Goal: Task Accomplishment & Management: Manage account settings

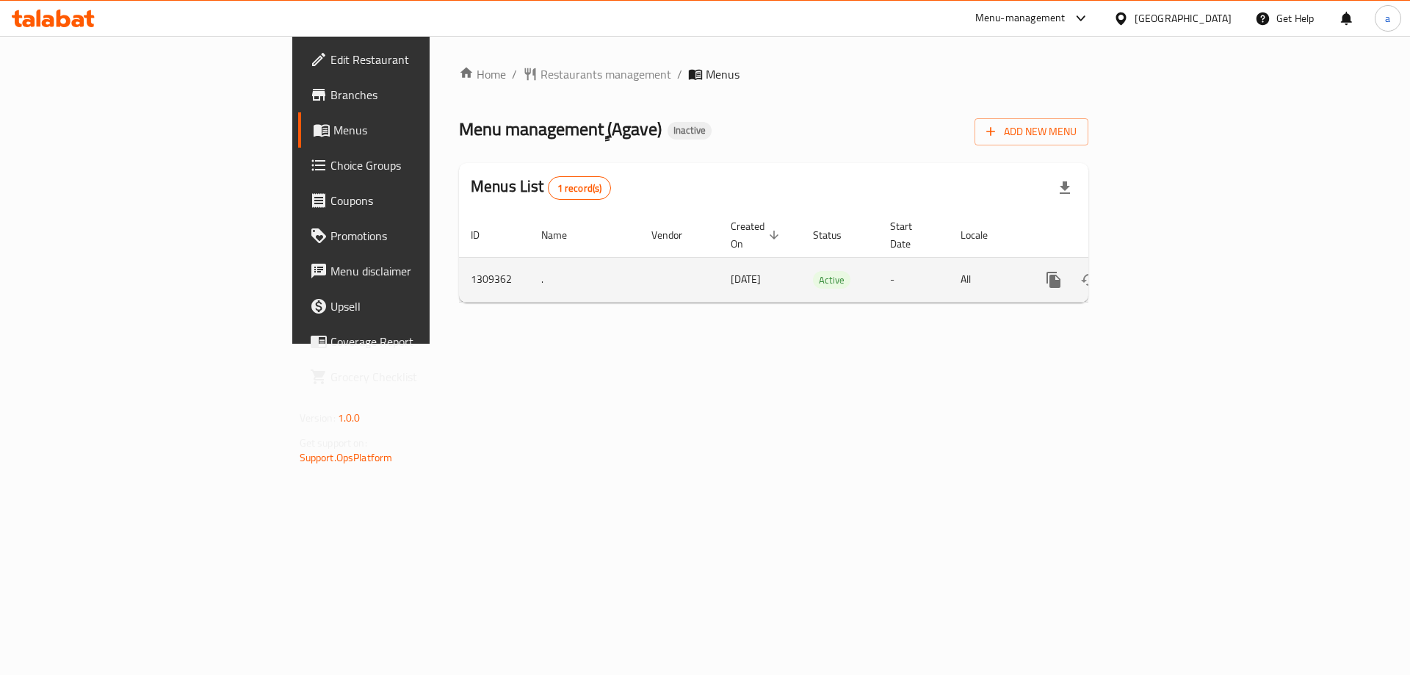
click at [1166, 273] on icon "enhanced table" at bounding box center [1159, 279] width 13 height 13
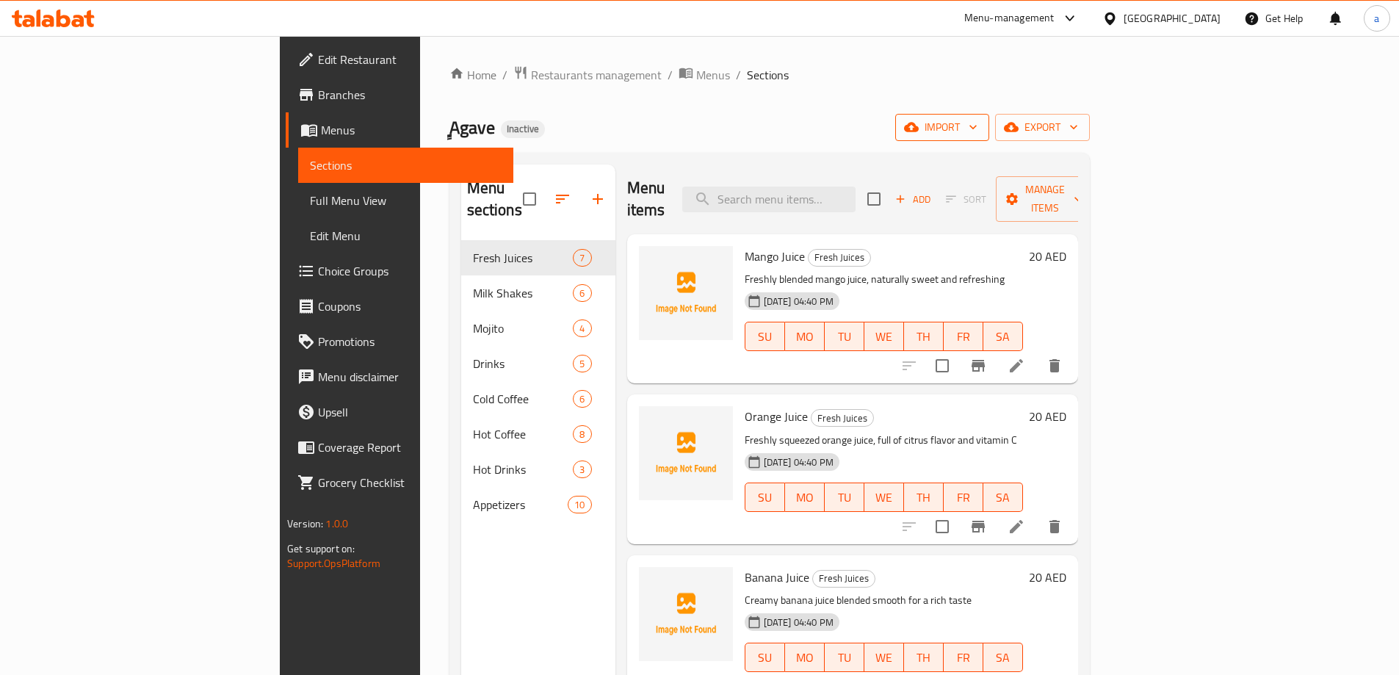
click at [977, 124] on span "import" at bounding box center [942, 127] width 70 height 18
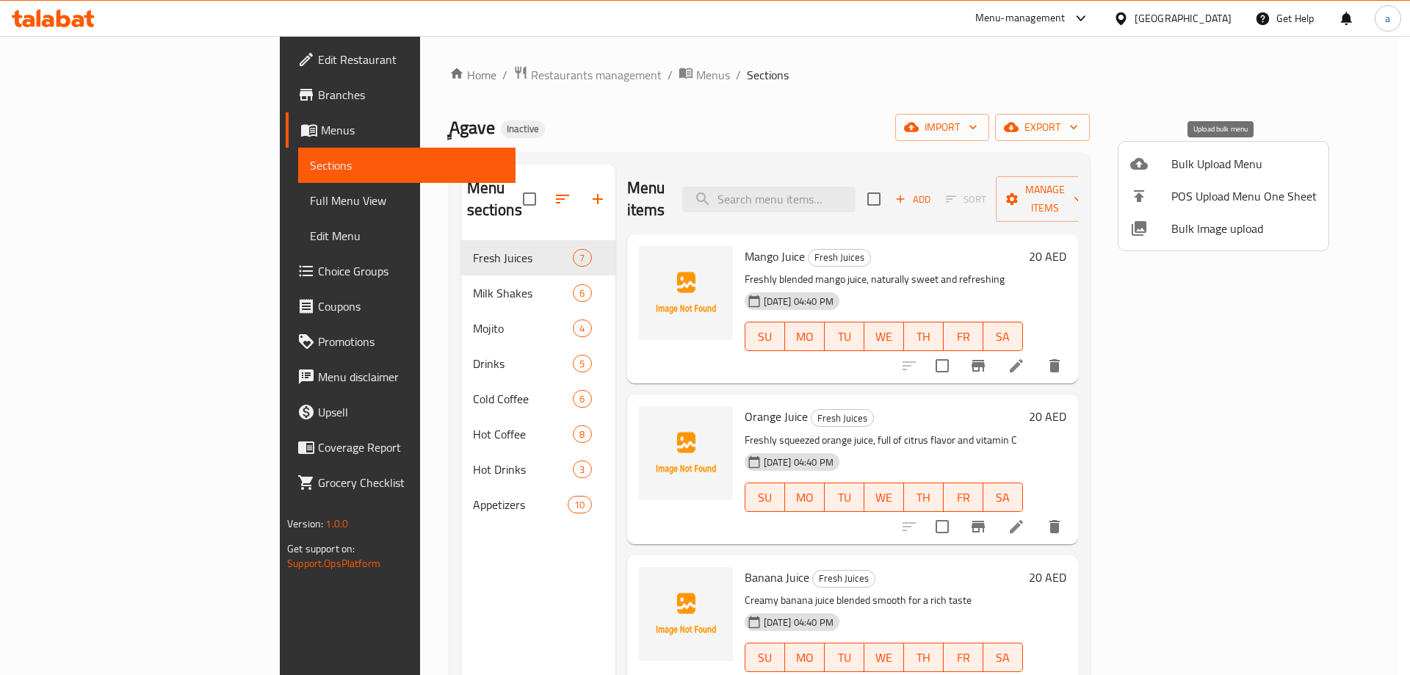
click at [1209, 169] on span "Bulk Upload Menu" at bounding box center [1243, 164] width 145 height 18
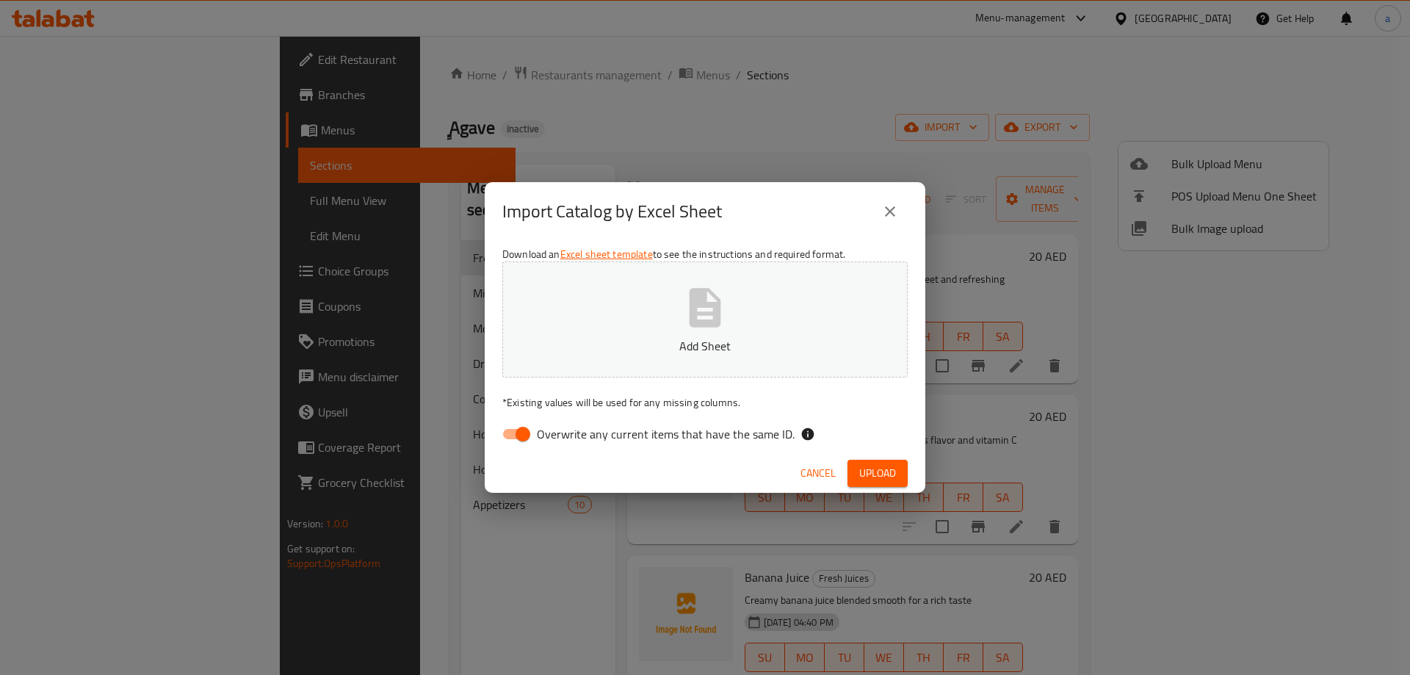
click at [522, 428] on input "Overwrite any current items that have the same ID." at bounding box center [523, 434] width 84 height 28
checkbox input "false"
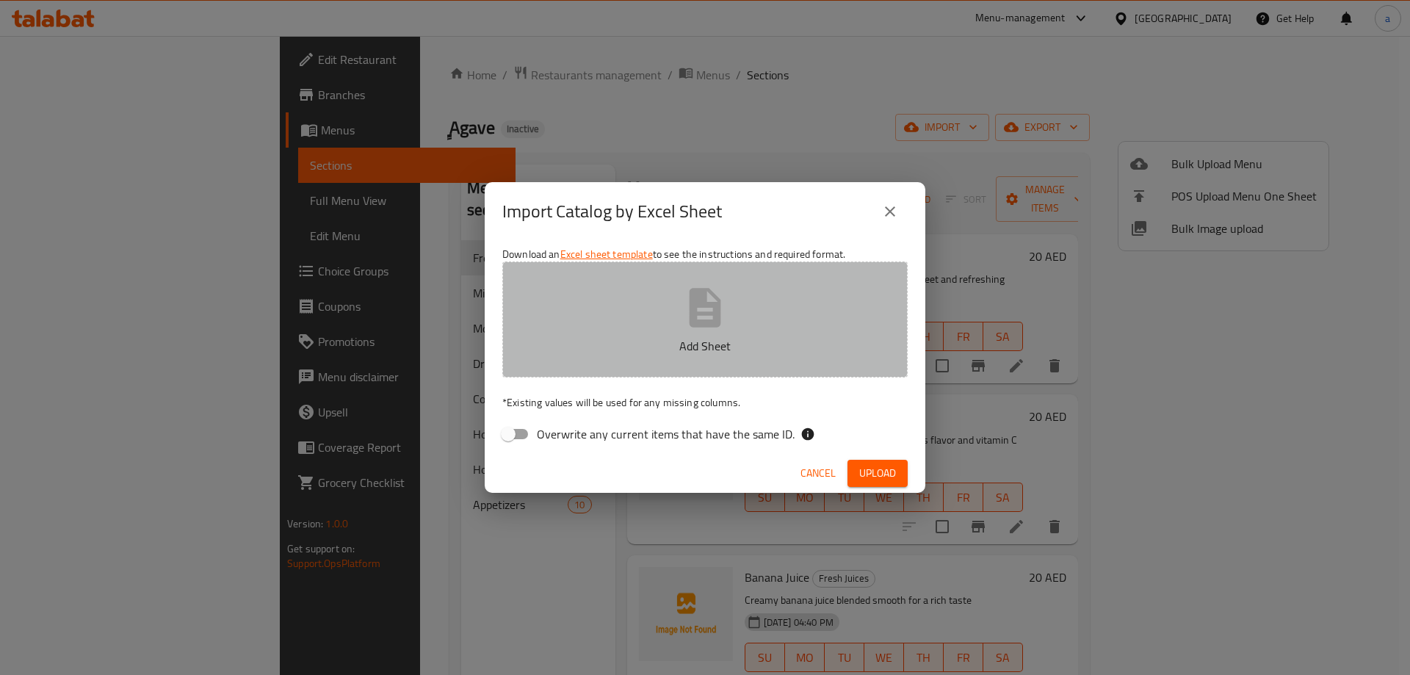
click at [618, 350] on p "Add Sheet" at bounding box center [705, 346] width 360 height 18
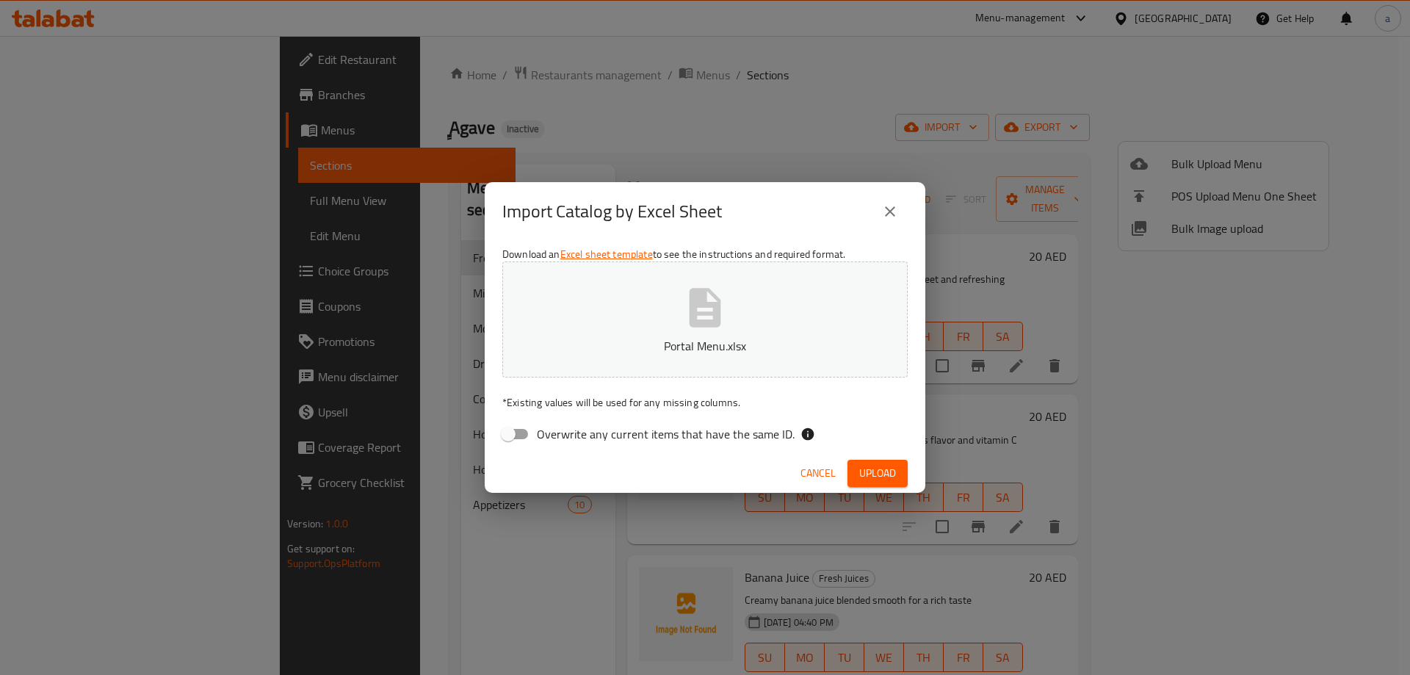
click at [888, 479] on span "Upload" at bounding box center [877, 473] width 37 height 18
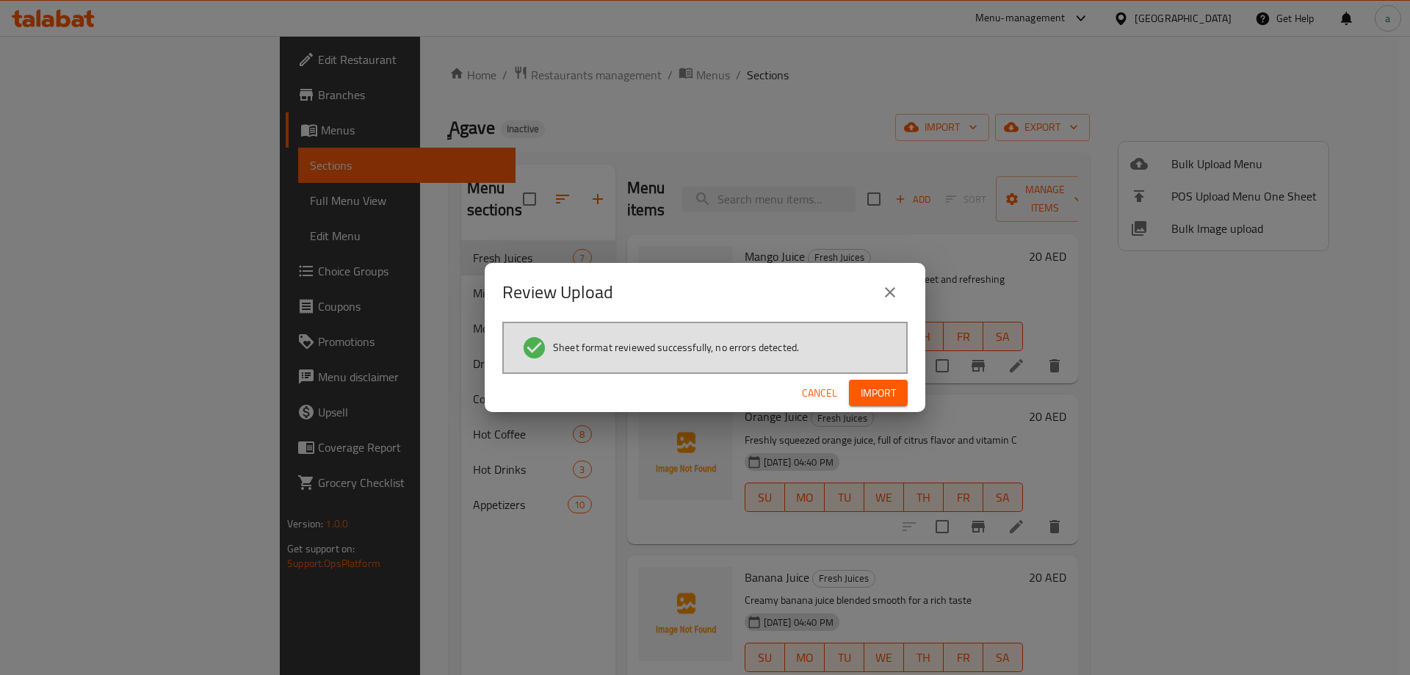
click at [884, 398] on span "Import" at bounding box center [878, 393] width 35 height 18
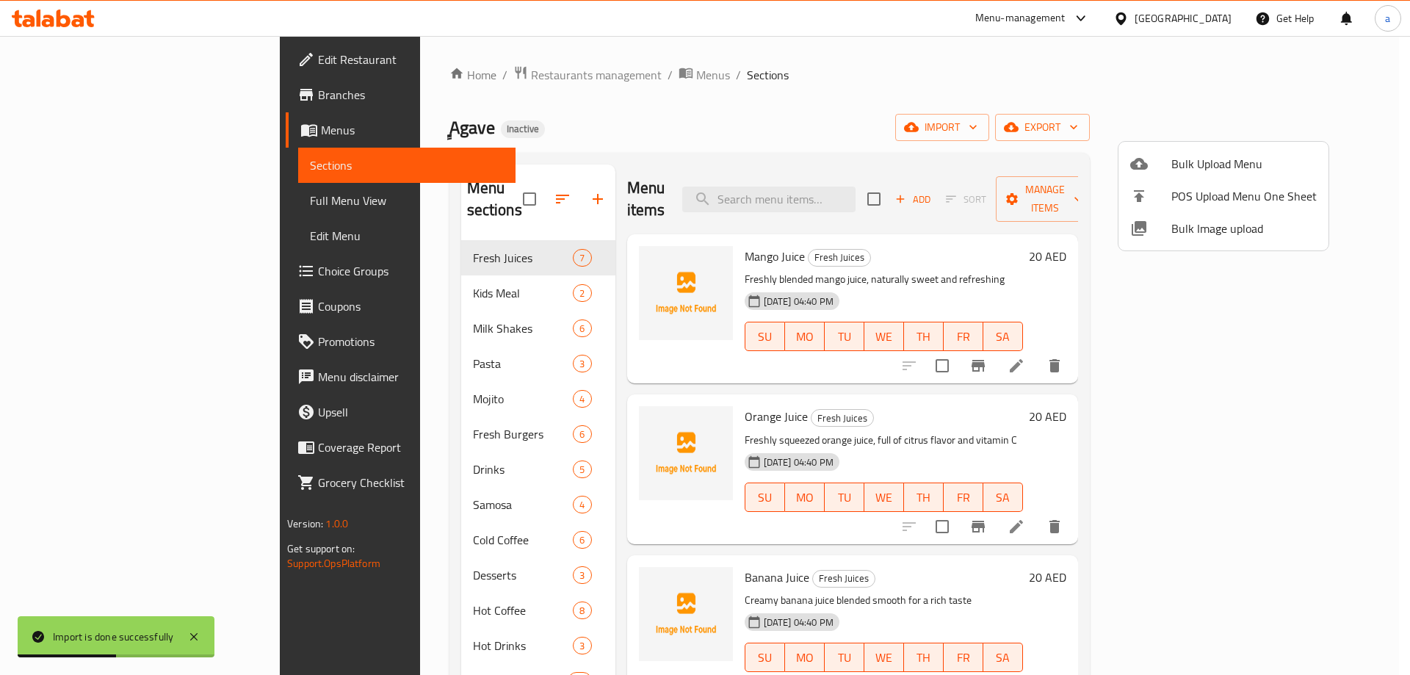
click at [667, 82] on div at bounding box center [705, 337] width 1410 height 675
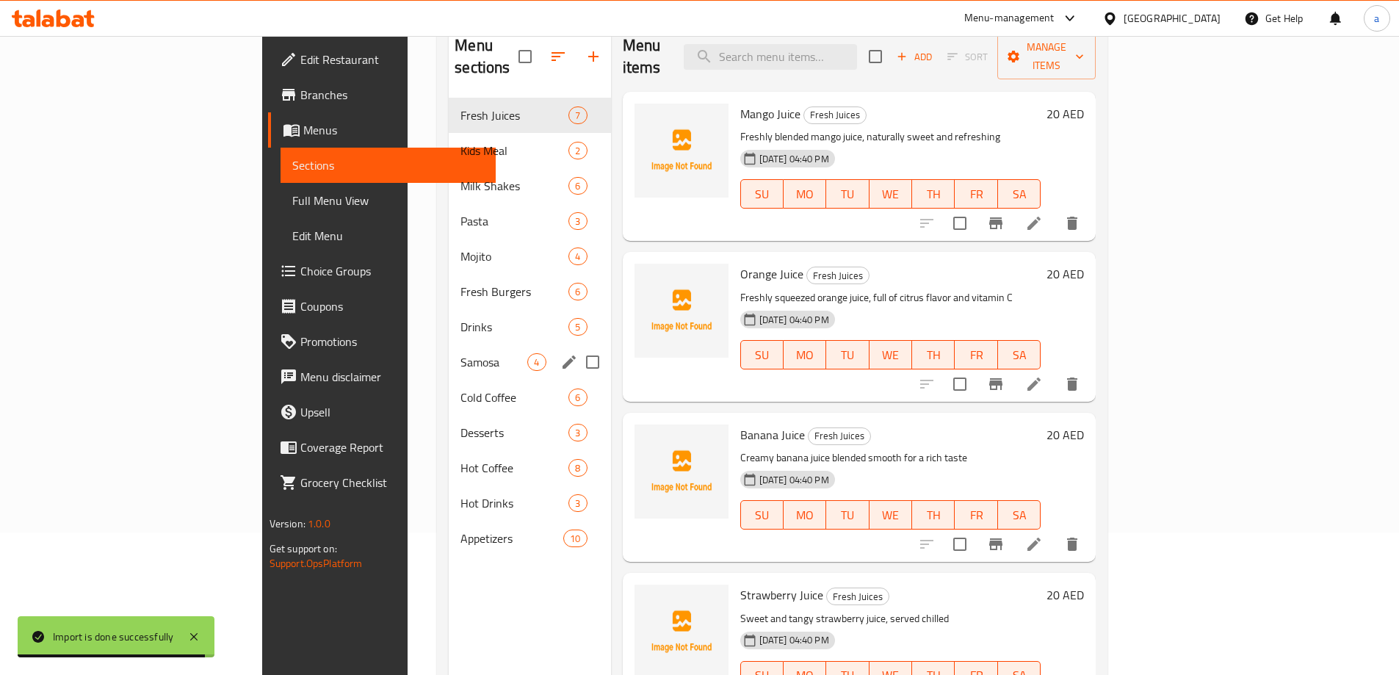
scroll to position [59, 0]
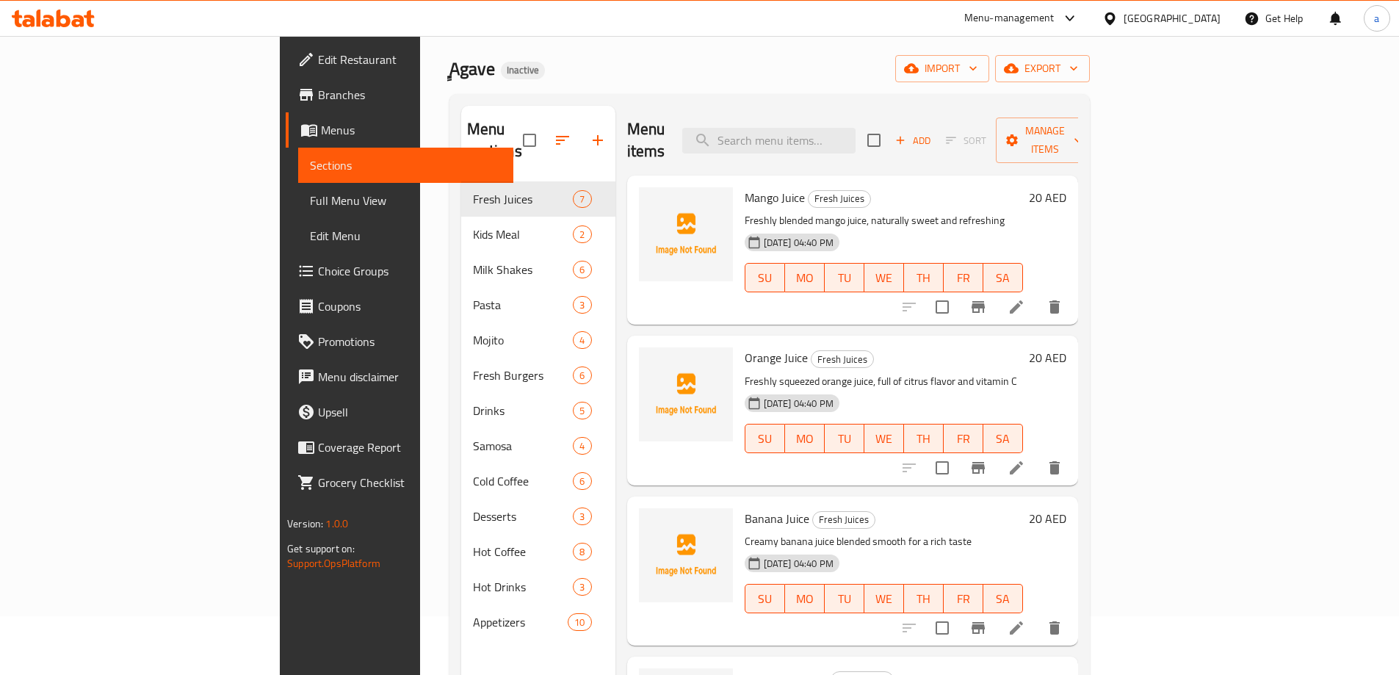
click at [310, 203] on span "Full Menu View" at bounding box center [406, 201] width 192 height 18
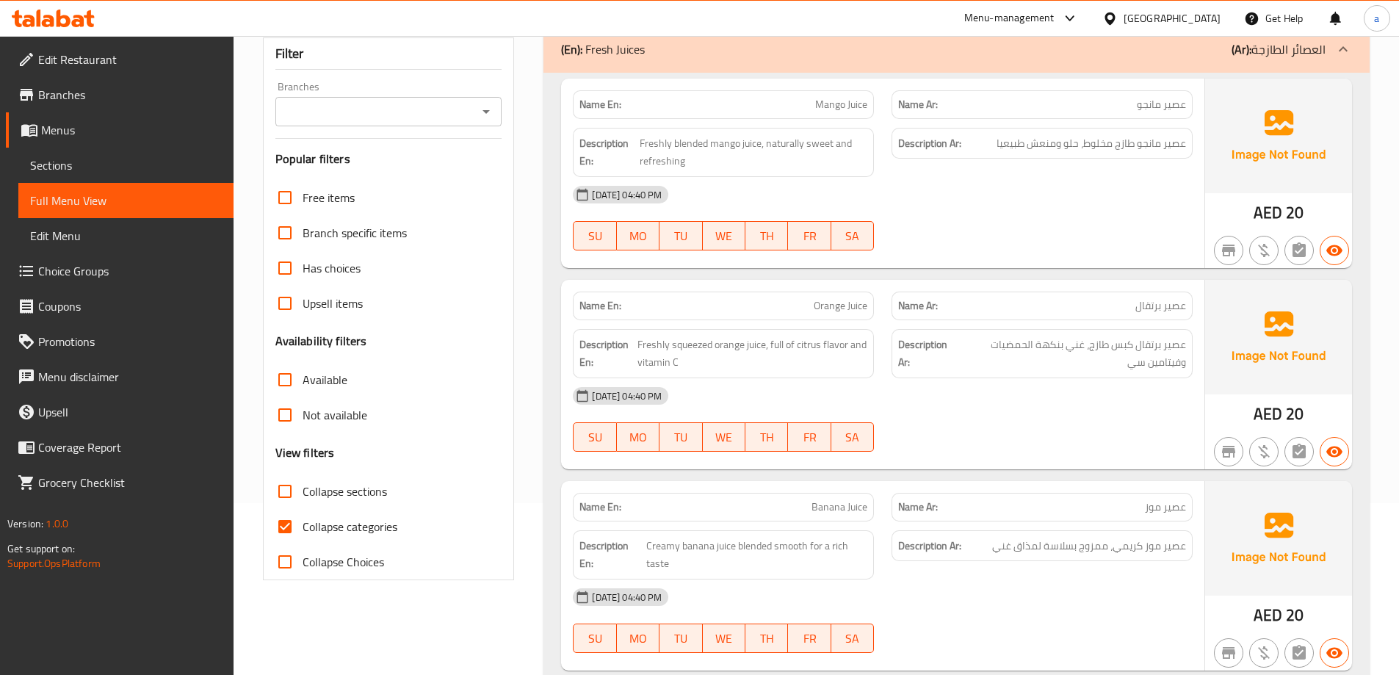
scroll to position [352, 0]
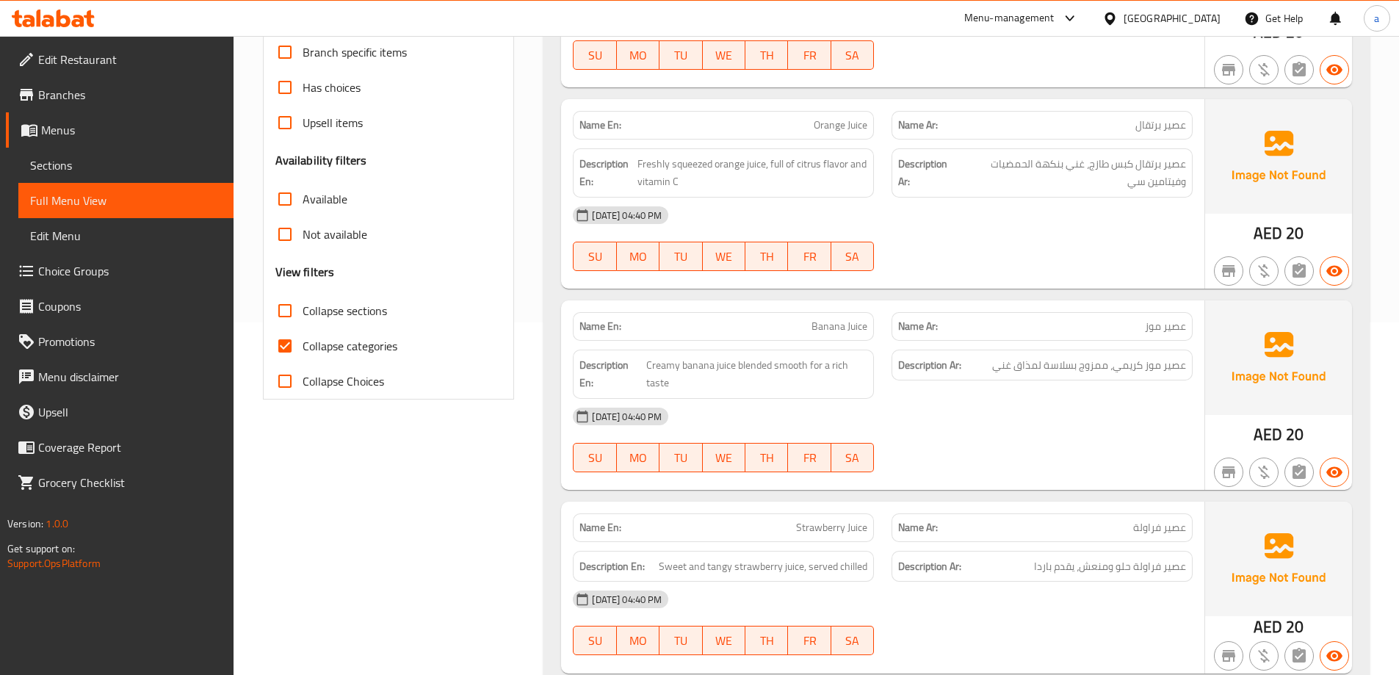
click at [356, 316] on span "Collapse sections" at bounding box center [345, 311] width 84 height 18
click at [303, 316] on input "Collapse sections" at bounding box center [284, 310] width 35 height 35
checkbox input "true"
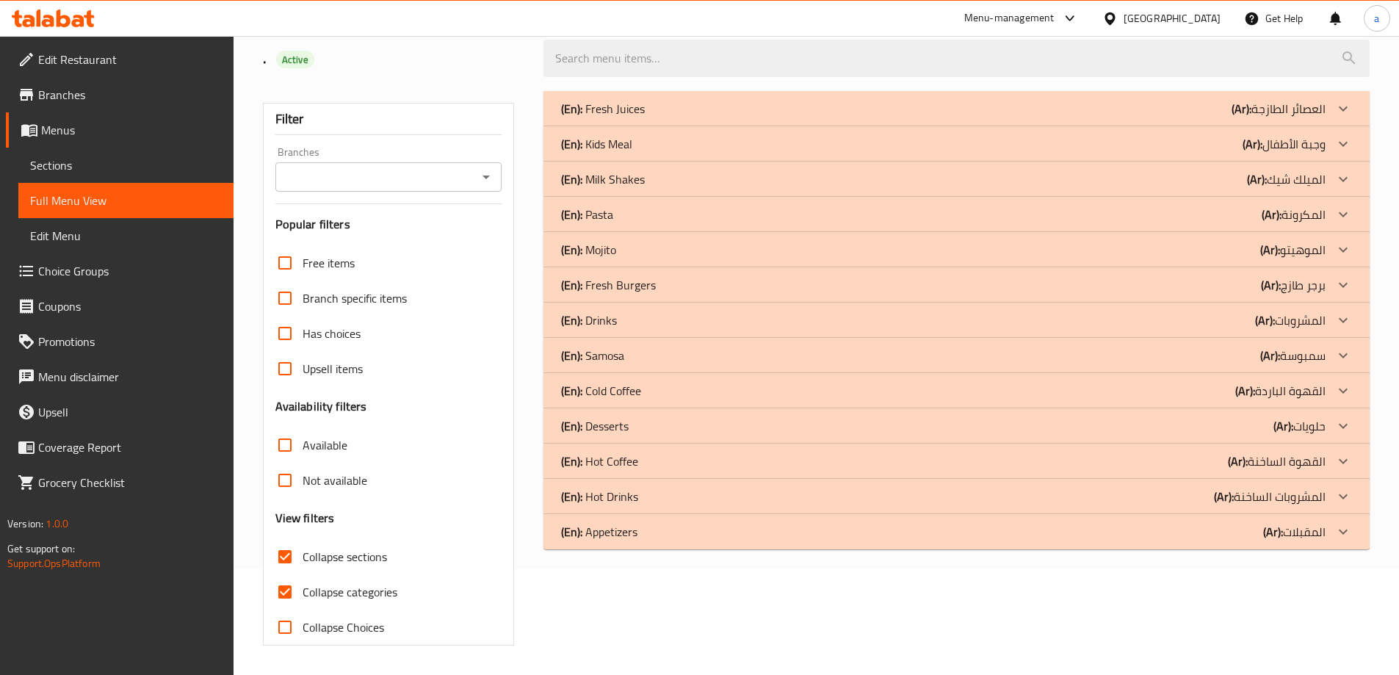
scroll to position [106, 0]
click at [295, 347] on input "Has choices" at bounding box center [284, 333] width 35 height 35
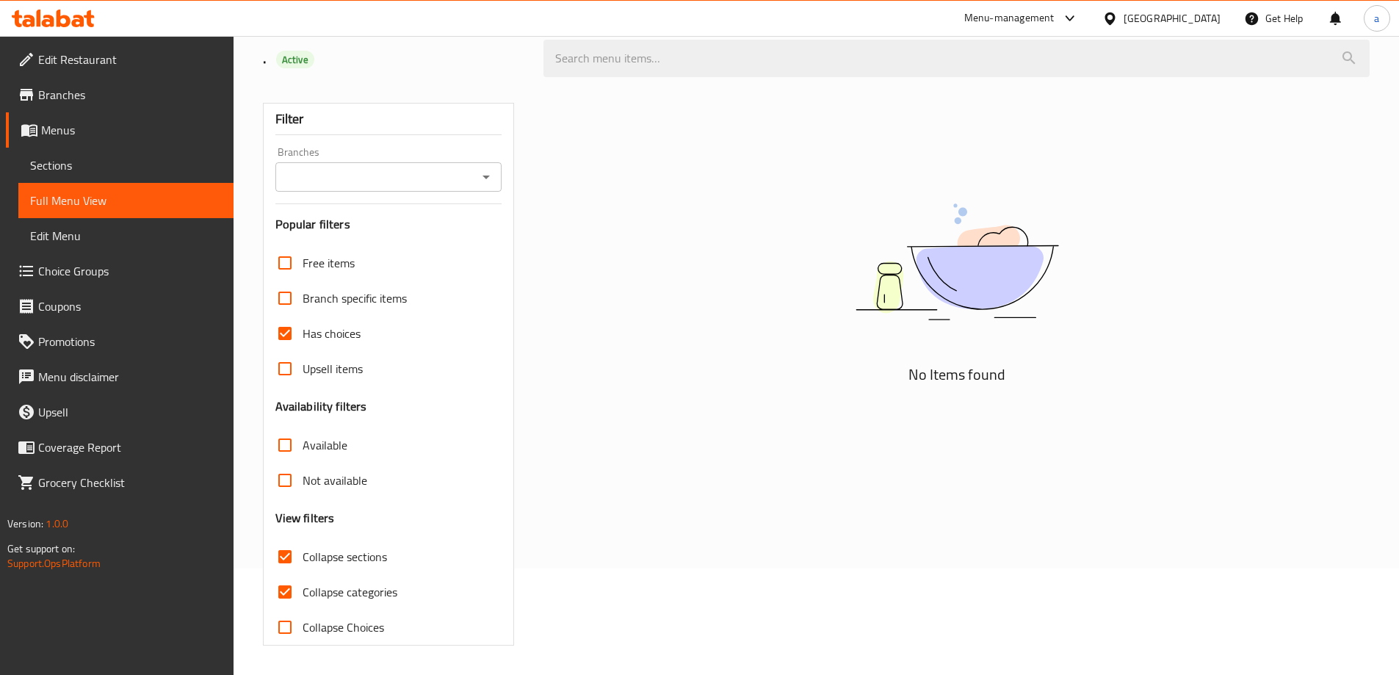
click at [278, 333] on input "Has choices" at bounding box center [284, 333] width 35 height 35
checkbox input "false"
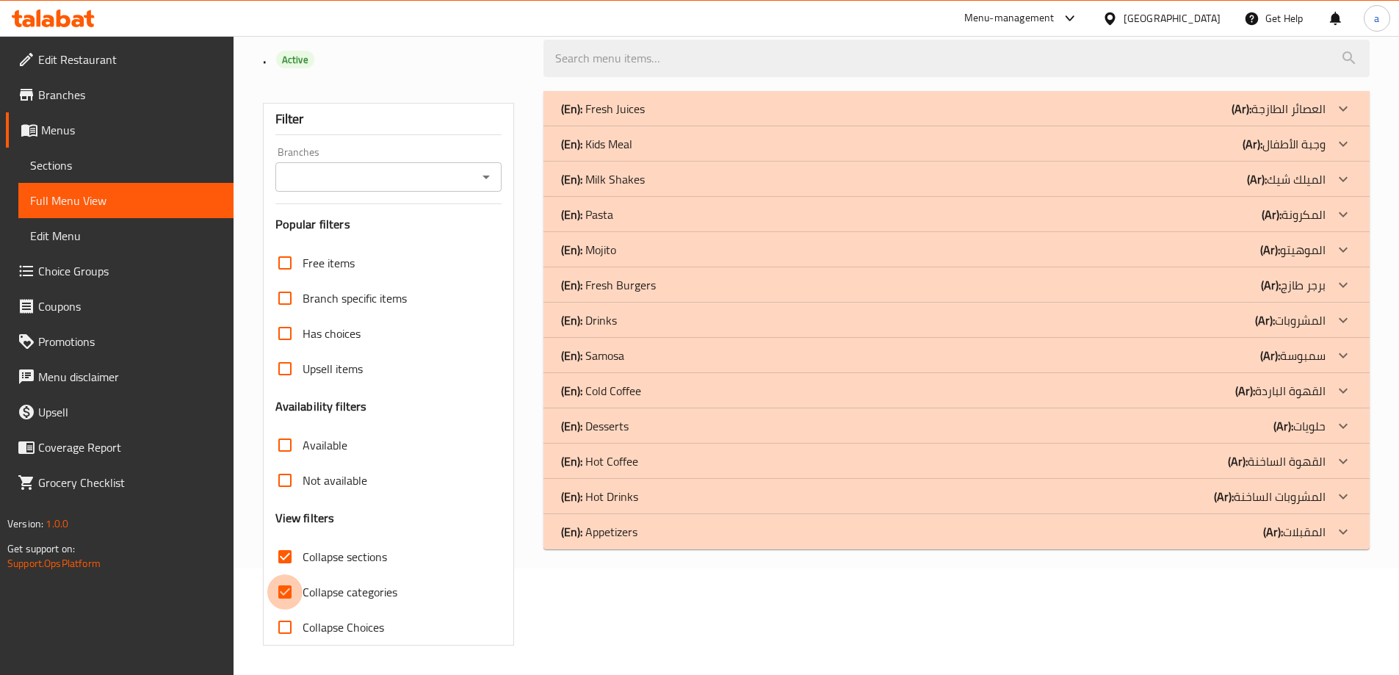
click at [289, 585] on input "Collapse categories" at bounding box center [284, 591] width 35 height 35
checkbox input "false"
click at [562, 120] on b "(En):" at bounding box center [571, 109] width 21 height 22
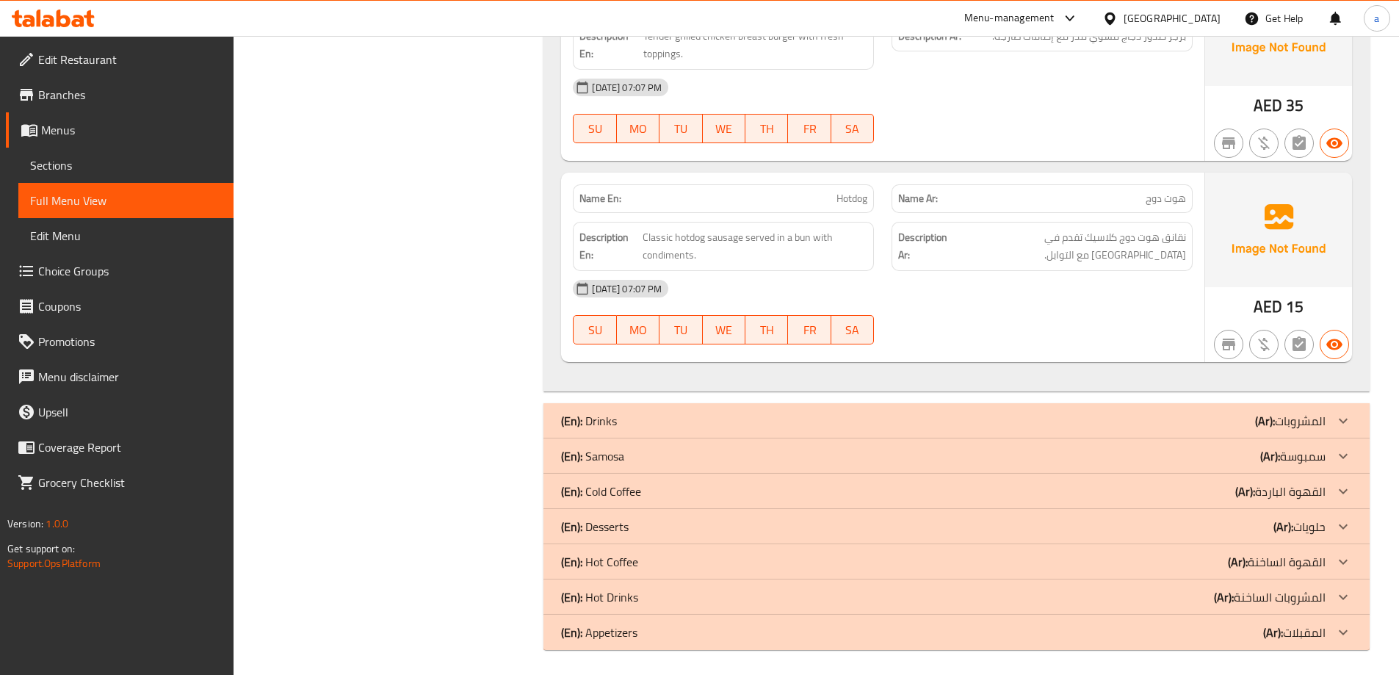
scroll to position [1276, 0]
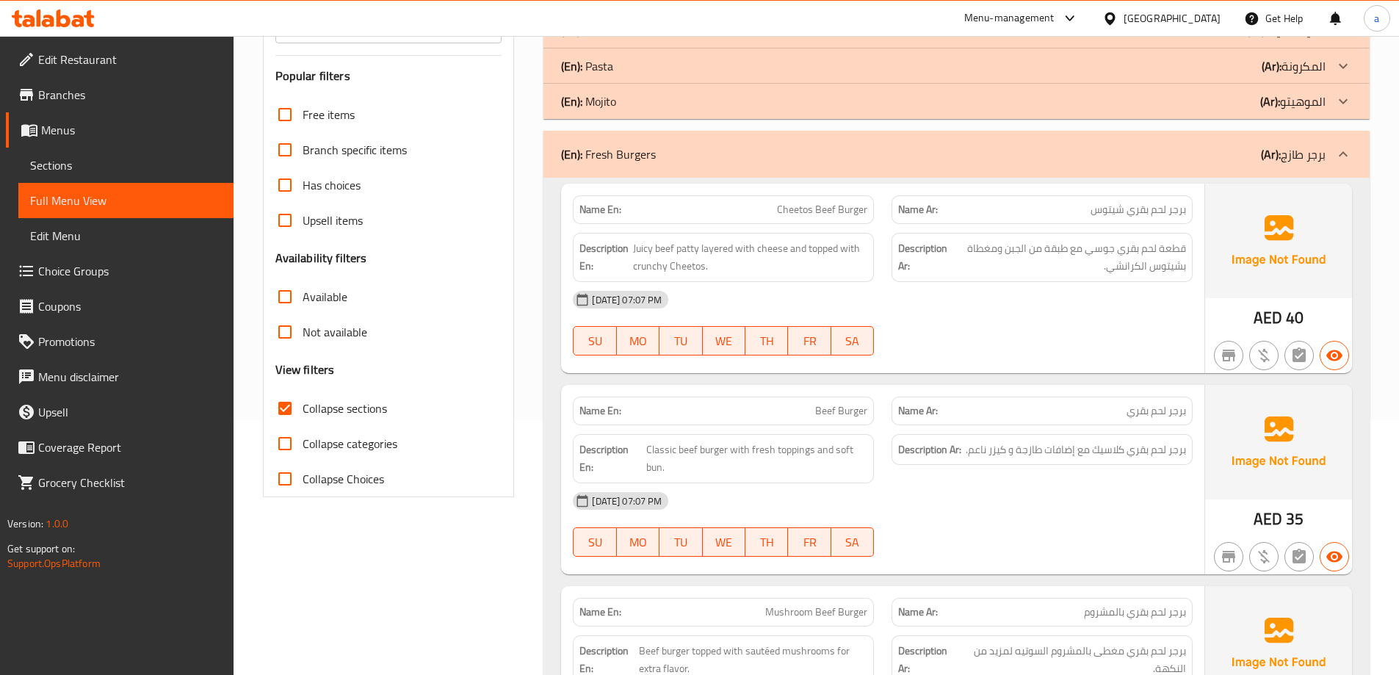
scroll to position [162, 0]
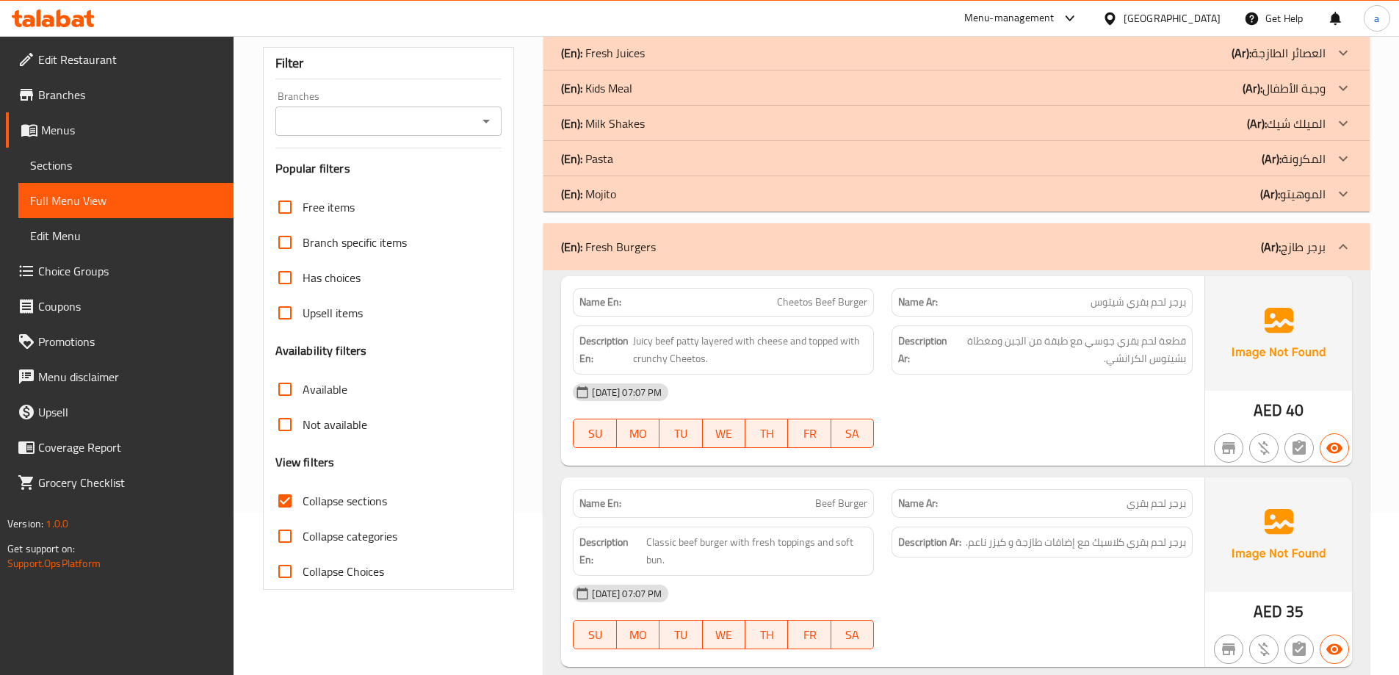
click at [572, 64] on b "(En):" at bounding box center [571, 53] width 21 height 22
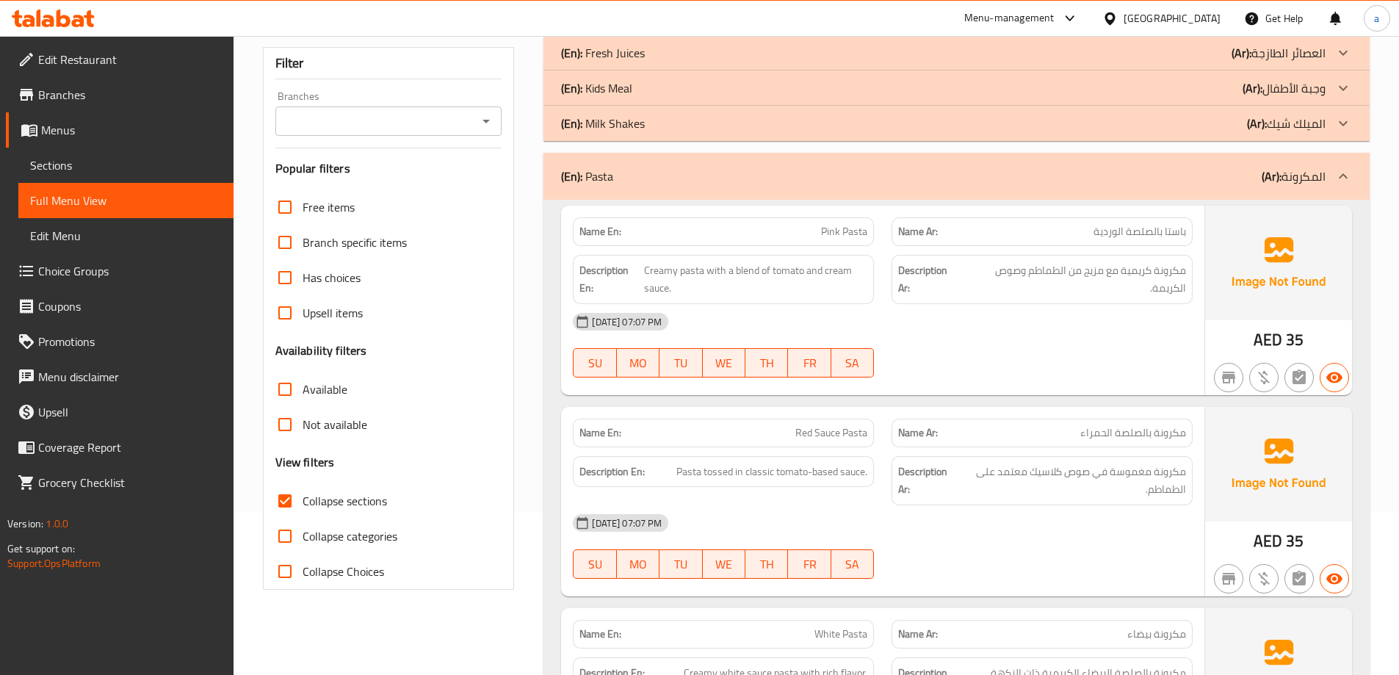
click at [571, 64] on b "(En):" at bounding box center [571, 53] width 21 height 22
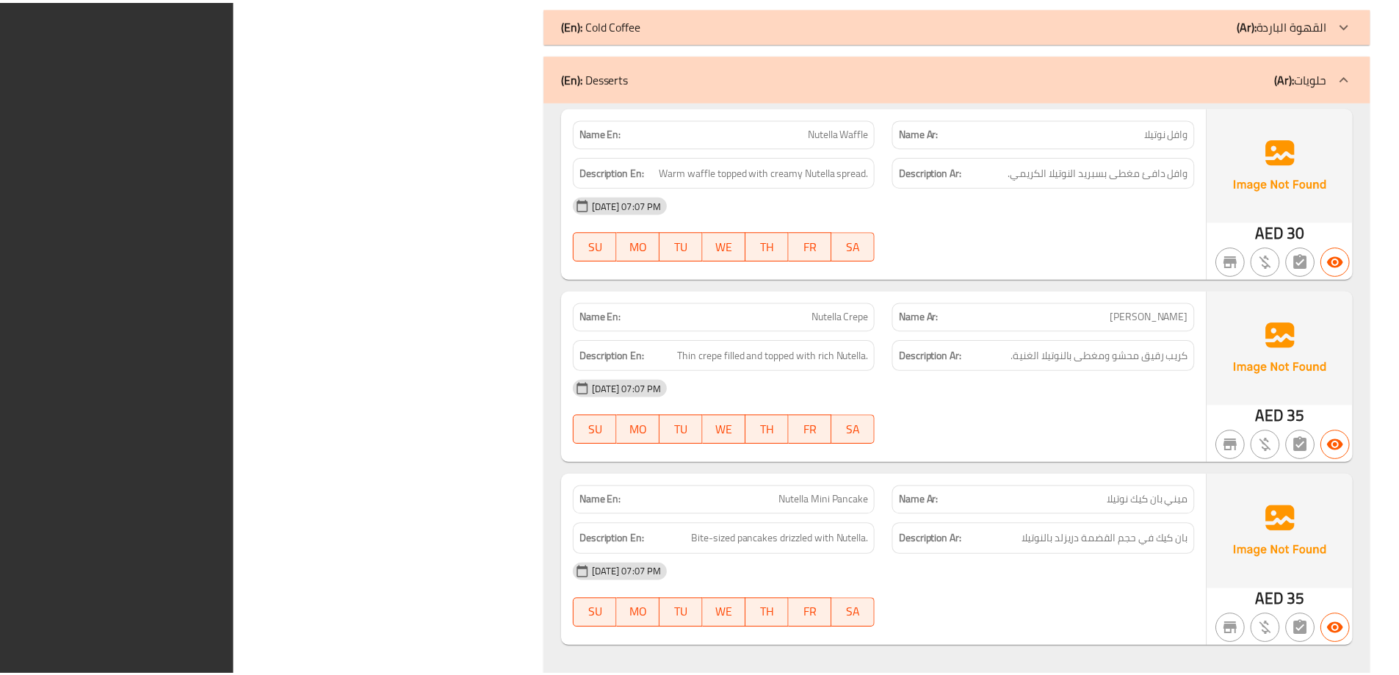
scroll to position [3821, 0]
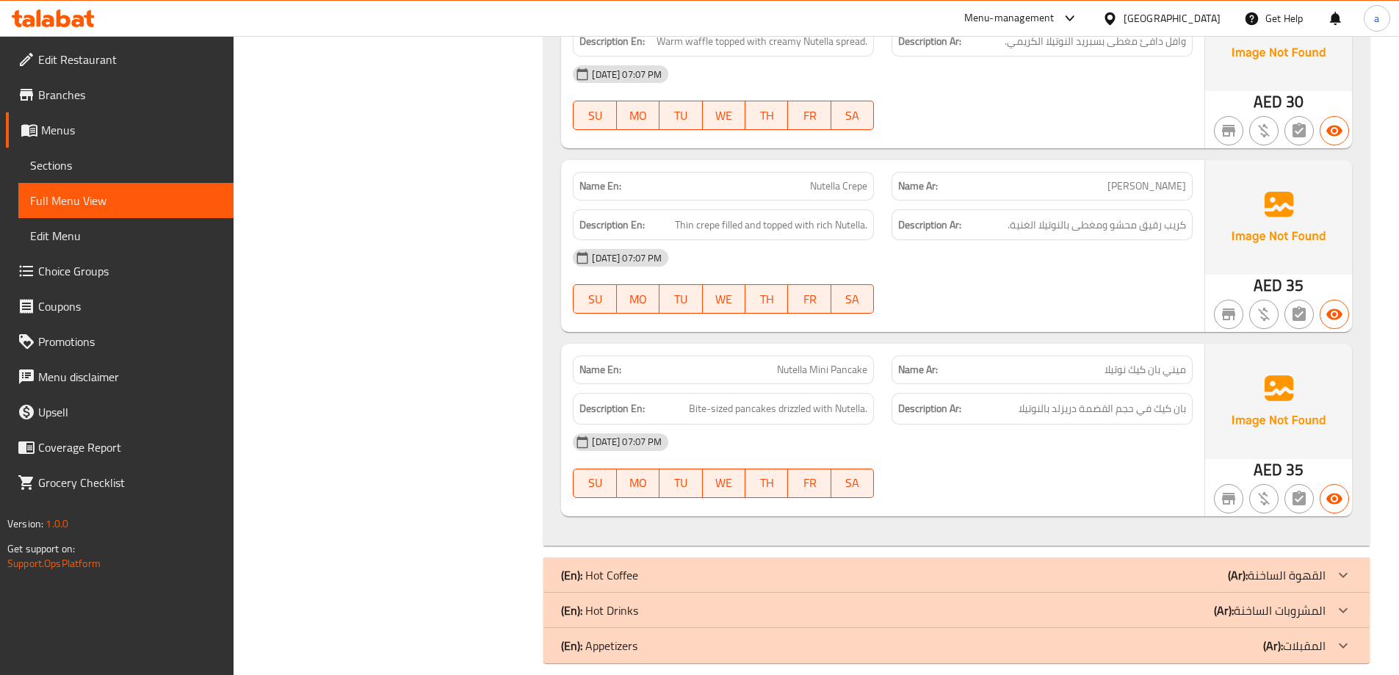
click at [114, 191] on link "Full Menu View" at bounding box center [125, 200] width 215 height 35
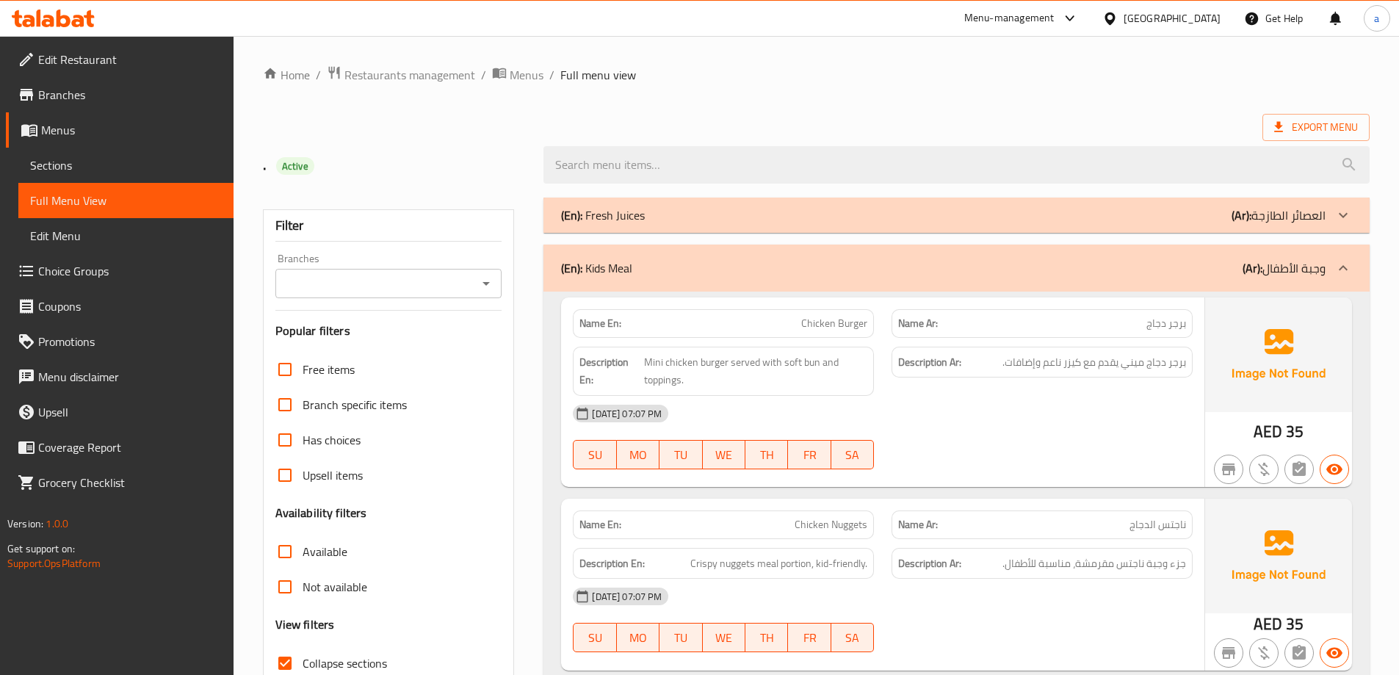
scroll to position [367, 0]
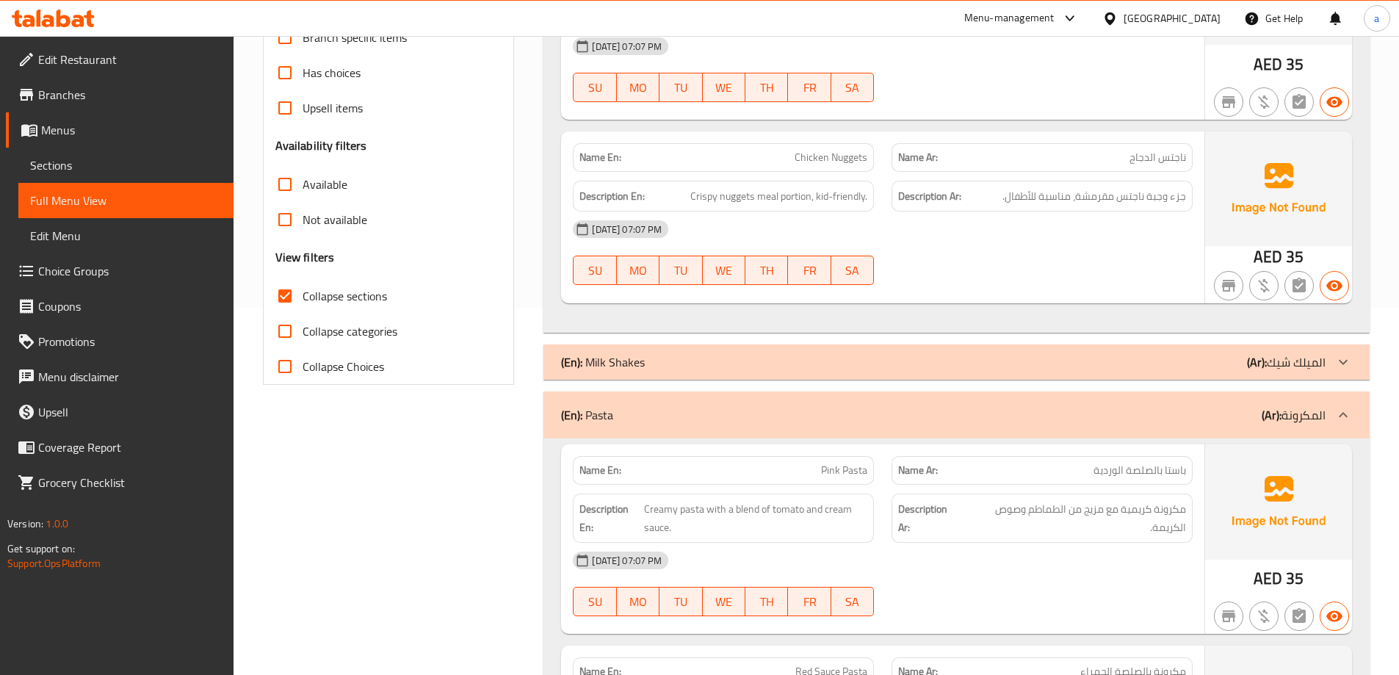
click at [289, 301] on input "Collapse sections" at bounding box center [284, 295] width 35 height 35
checkbox input "false"
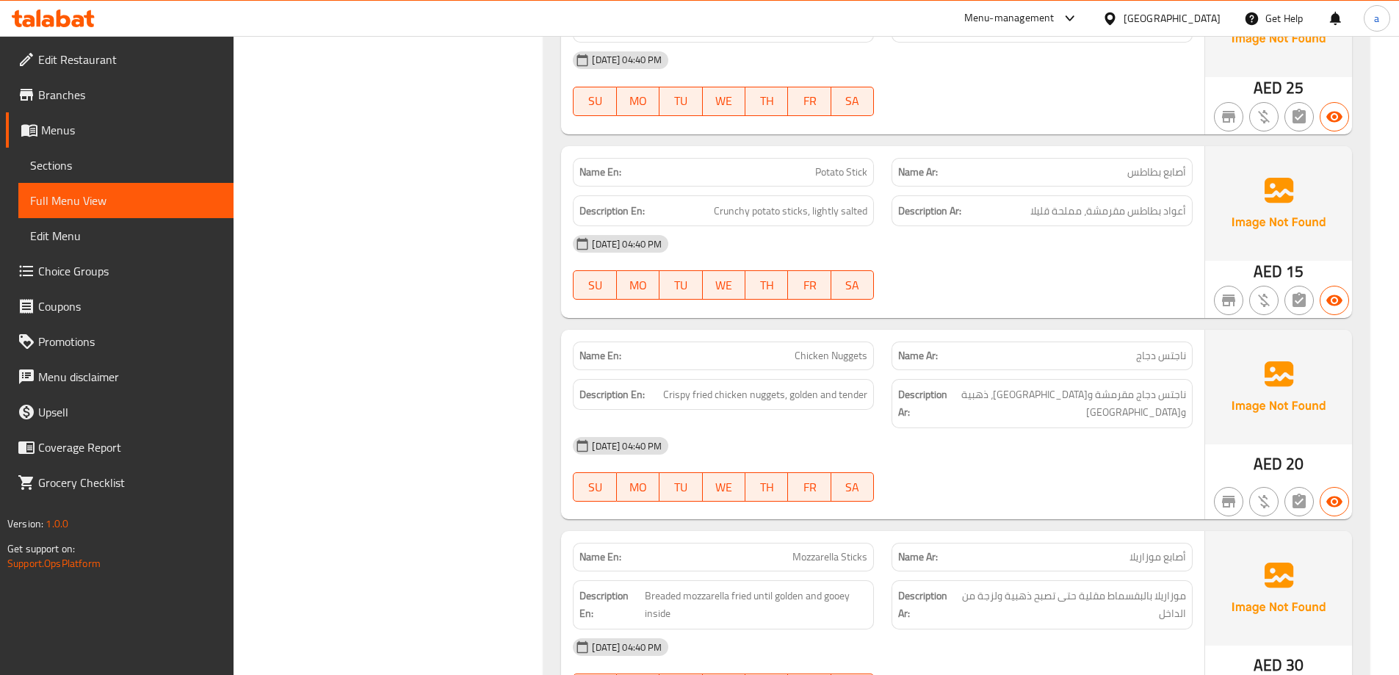
scroll to position [1595, 0]
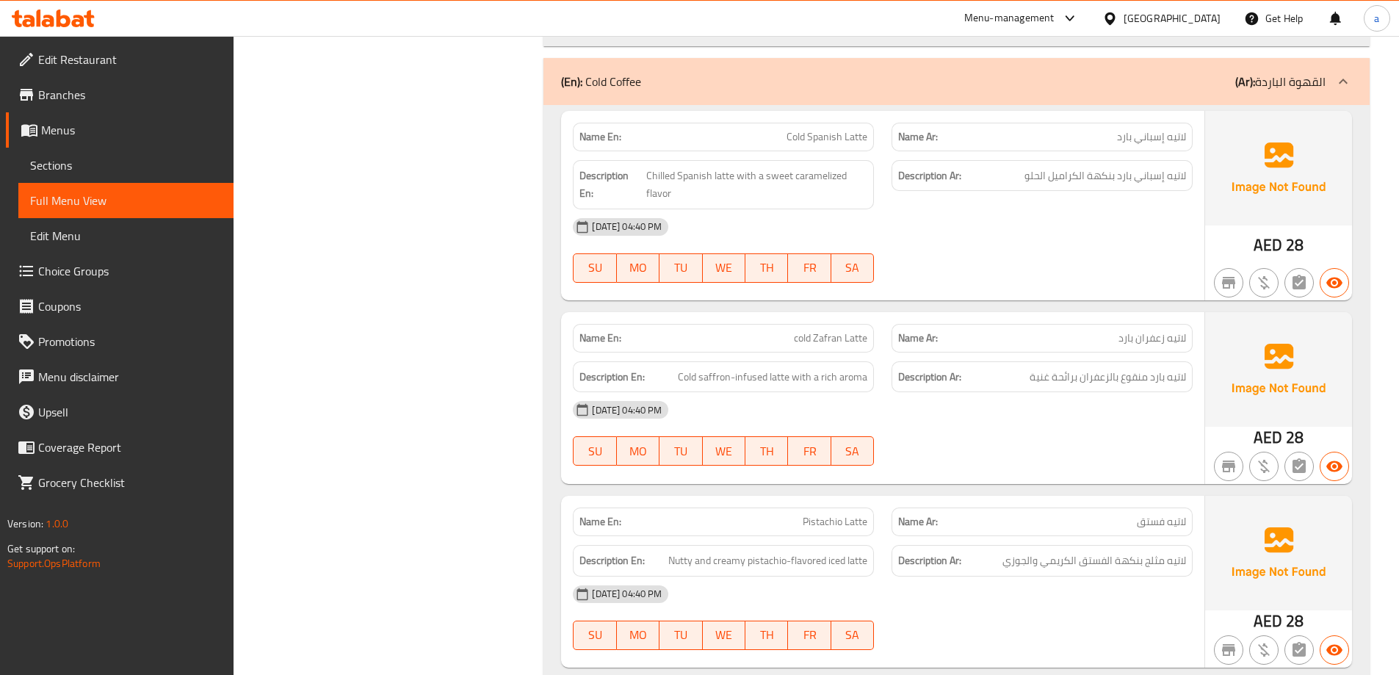
scroll to position [11034, 0]
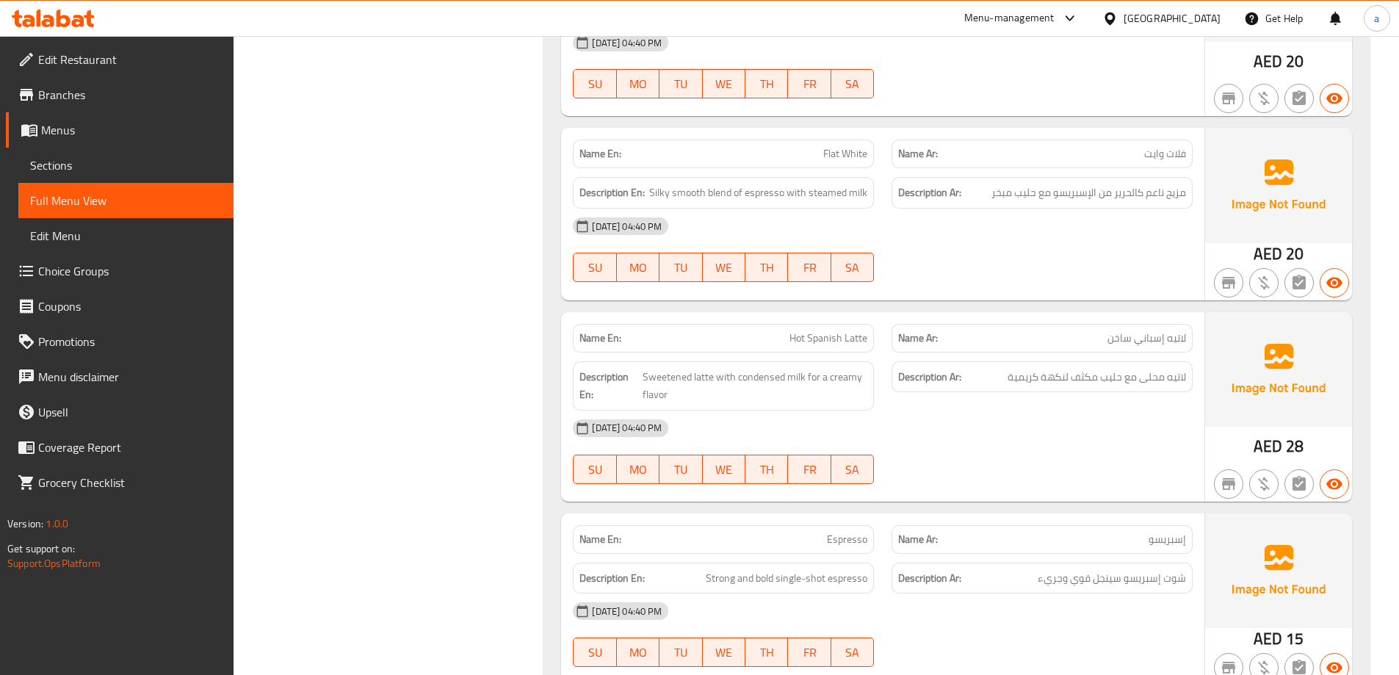
scroll to position [7845, 0]
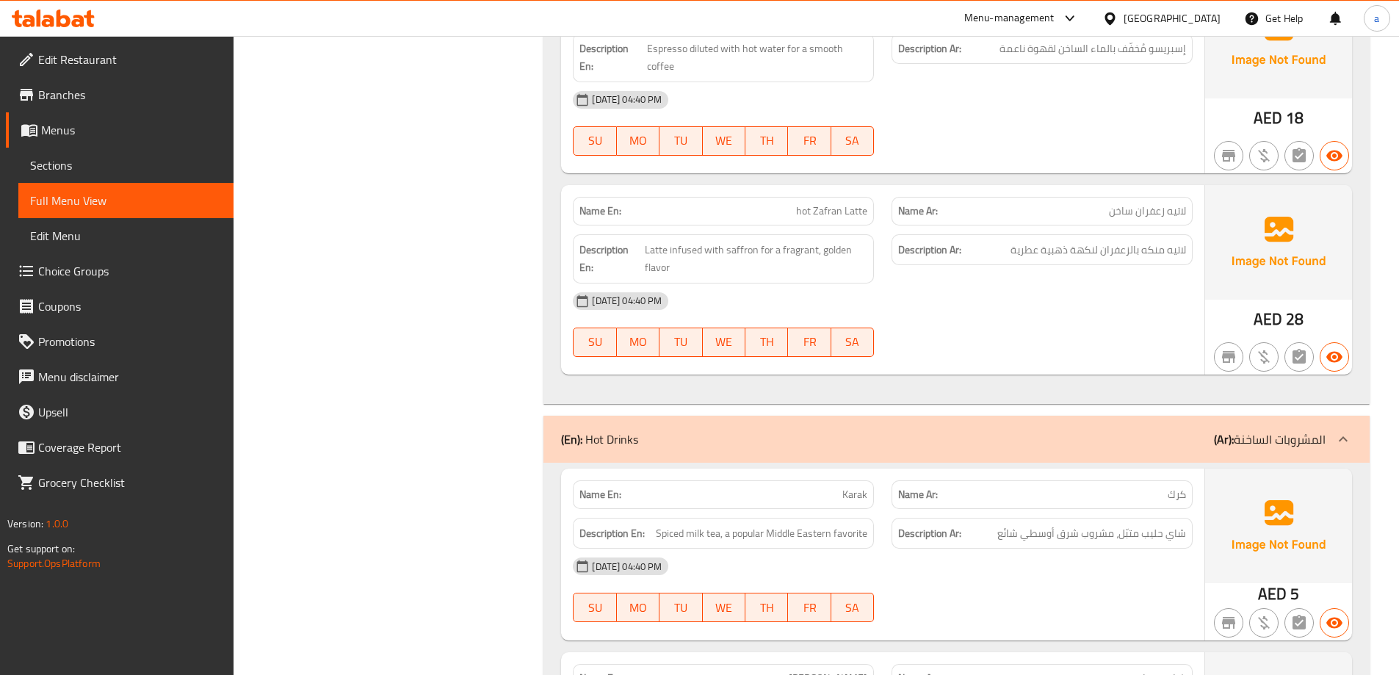
scroll to position [11809, 0]
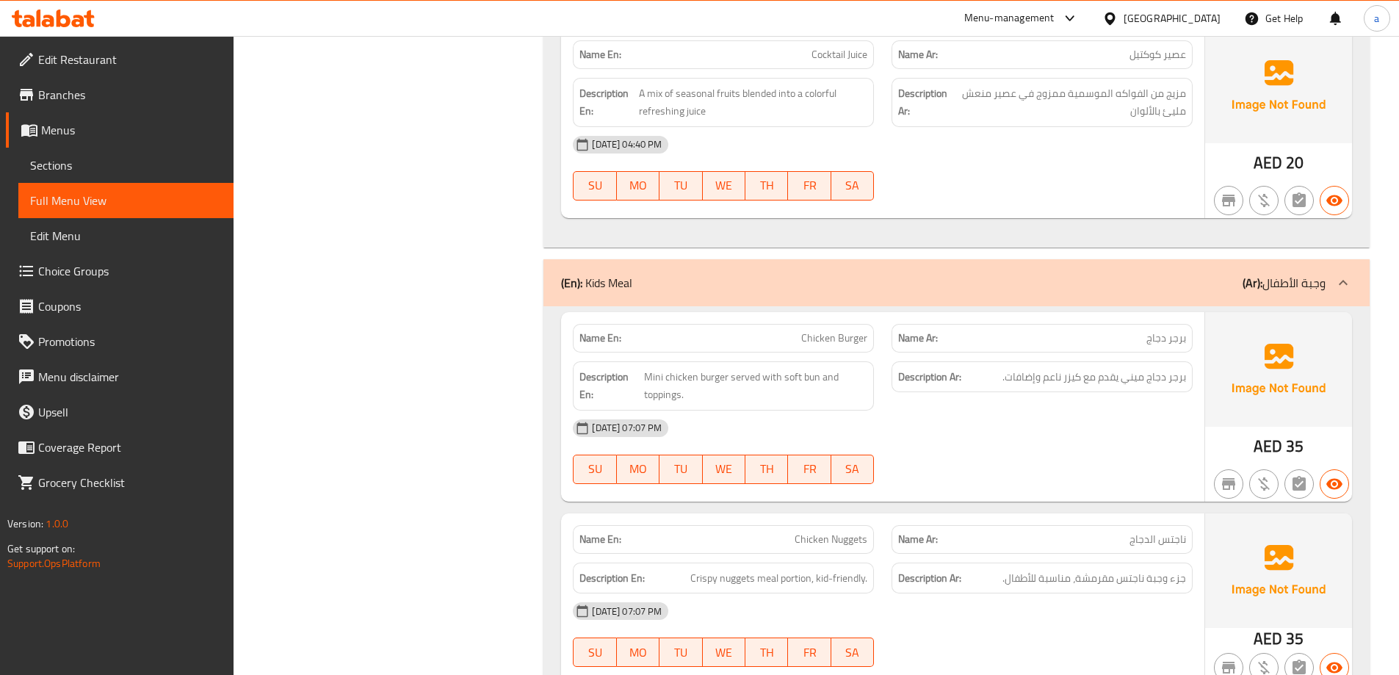
click at [153, 167] on span "Sections" at bounding box center [126, 165] width 192 height 18
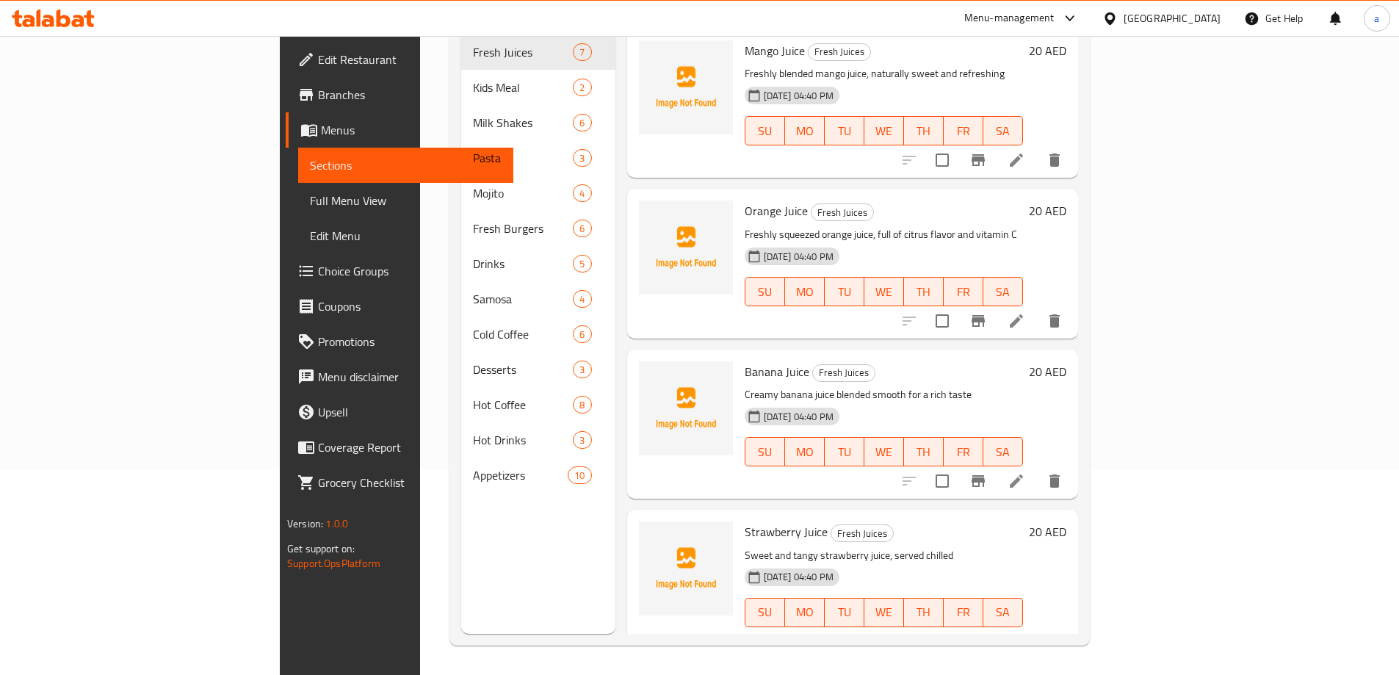
scroll to position [206, 0]
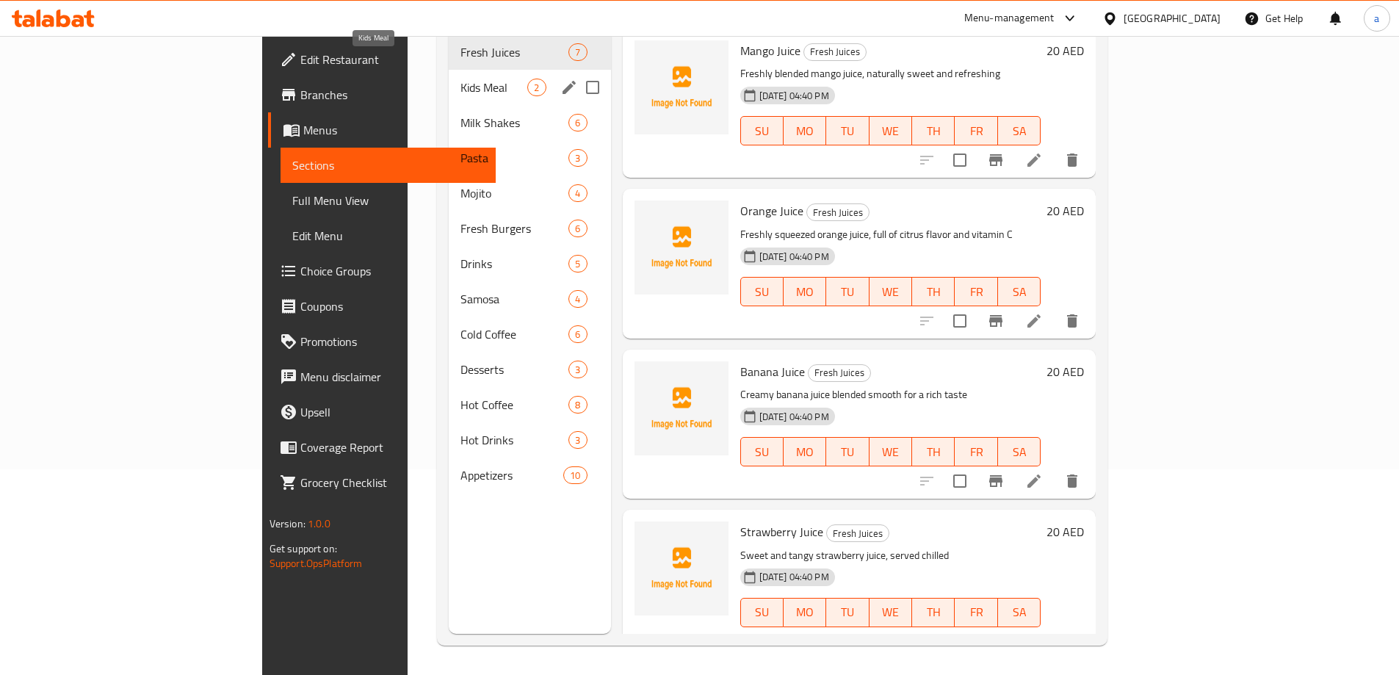
click at [460, 79] on span "Kids Meal" at bounding box center [493, 88] width 67 height 18
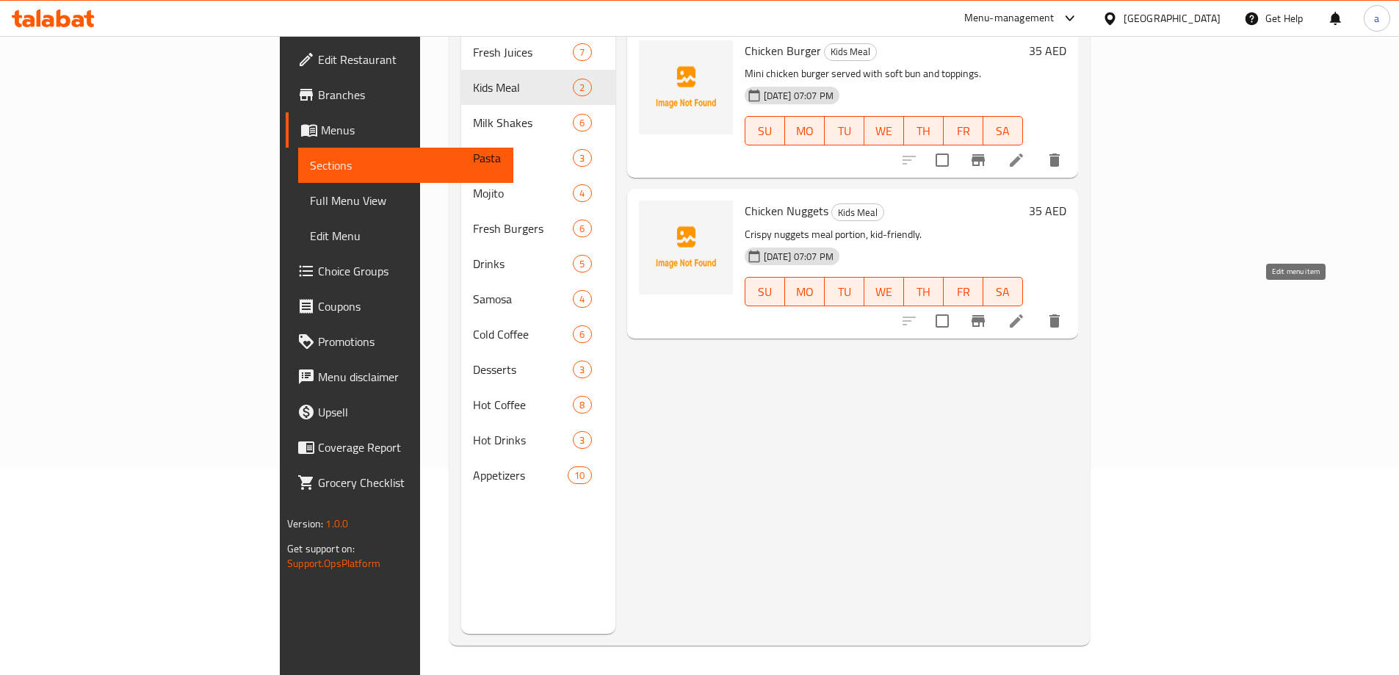
click at [1025, 312] on icon at bounding box center [1016, 321] width 18 height 18
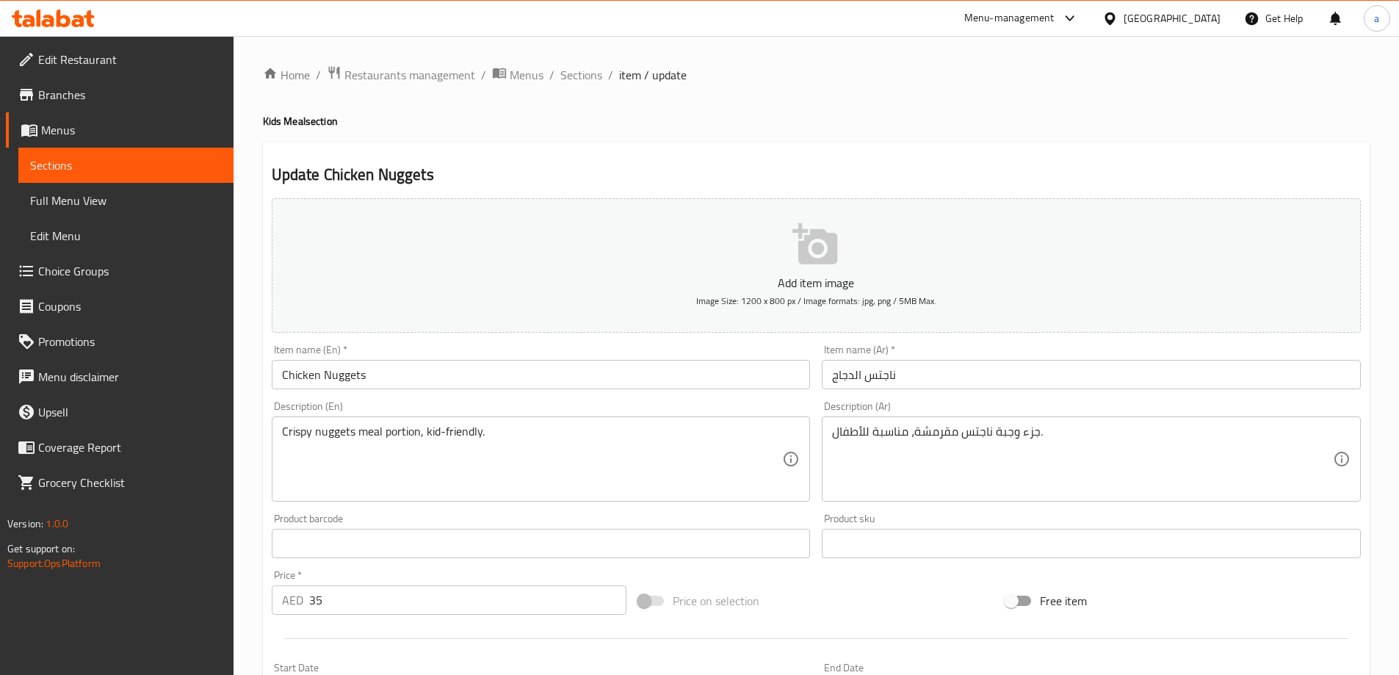
click at [388, 380] on input "Chicken Nuggets" at bounding box center [541, 374] width 539 height 29
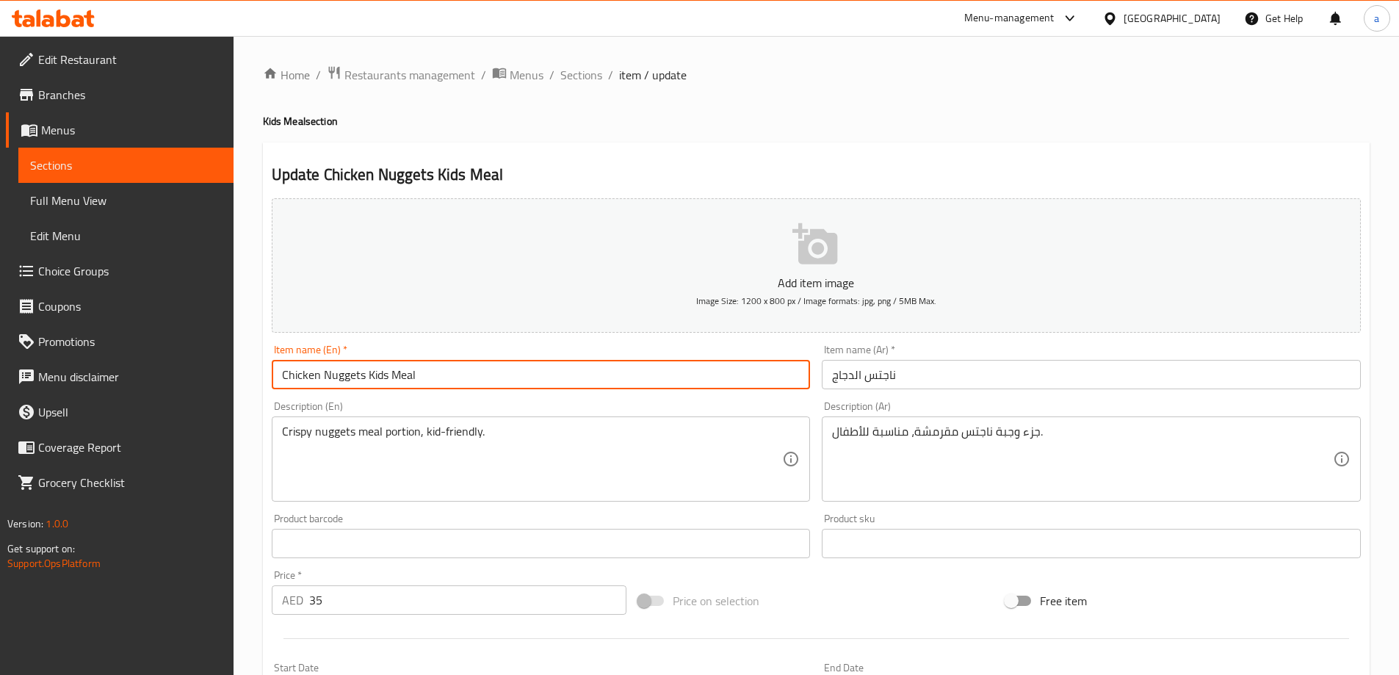
type input "Chicken Nuggets Kids Meal"
click at [930, 375] on input "ناجتس الدجاج" at bounding box center [1091, 374] width 539 height 29
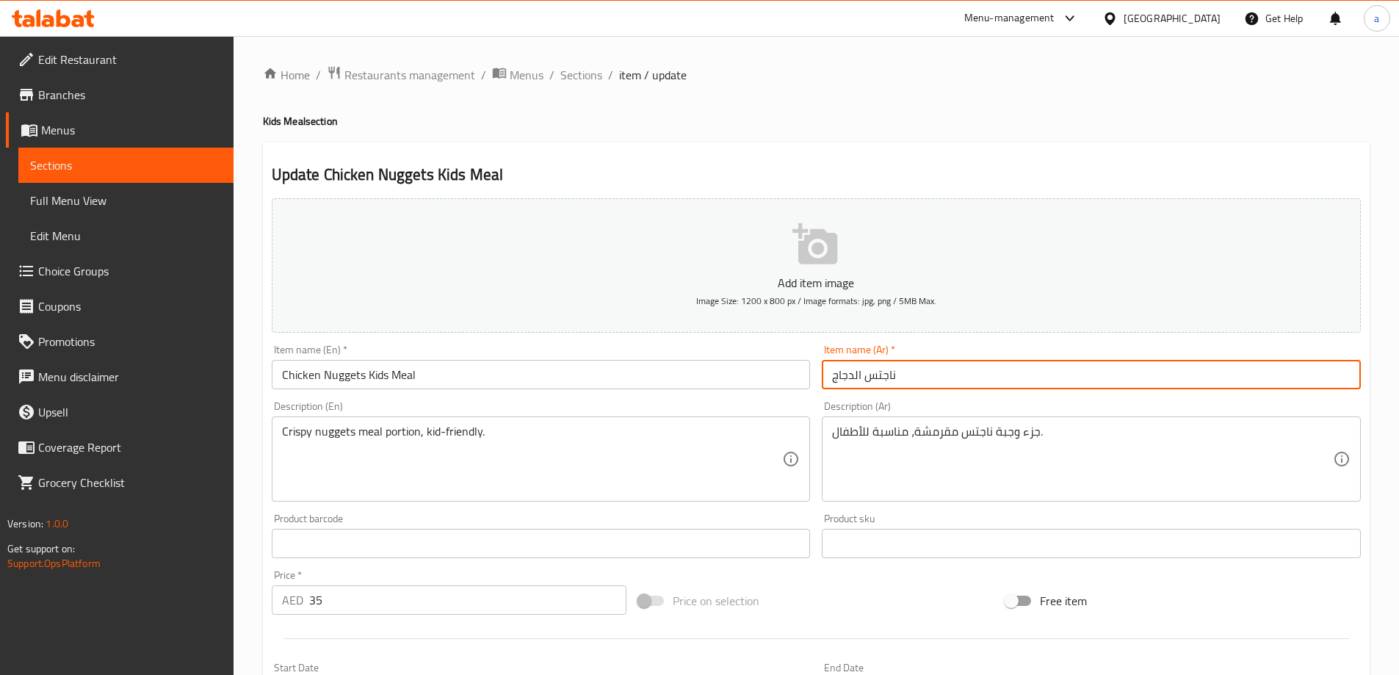
click at [930, 375] on input "ناجتس الدجاج" at bounding box center [1091, 374] width 539 height 29
click at [1103, 376] on input "ناجتس الدجاج" at bounding box center [1091, 374] width 539 height 29
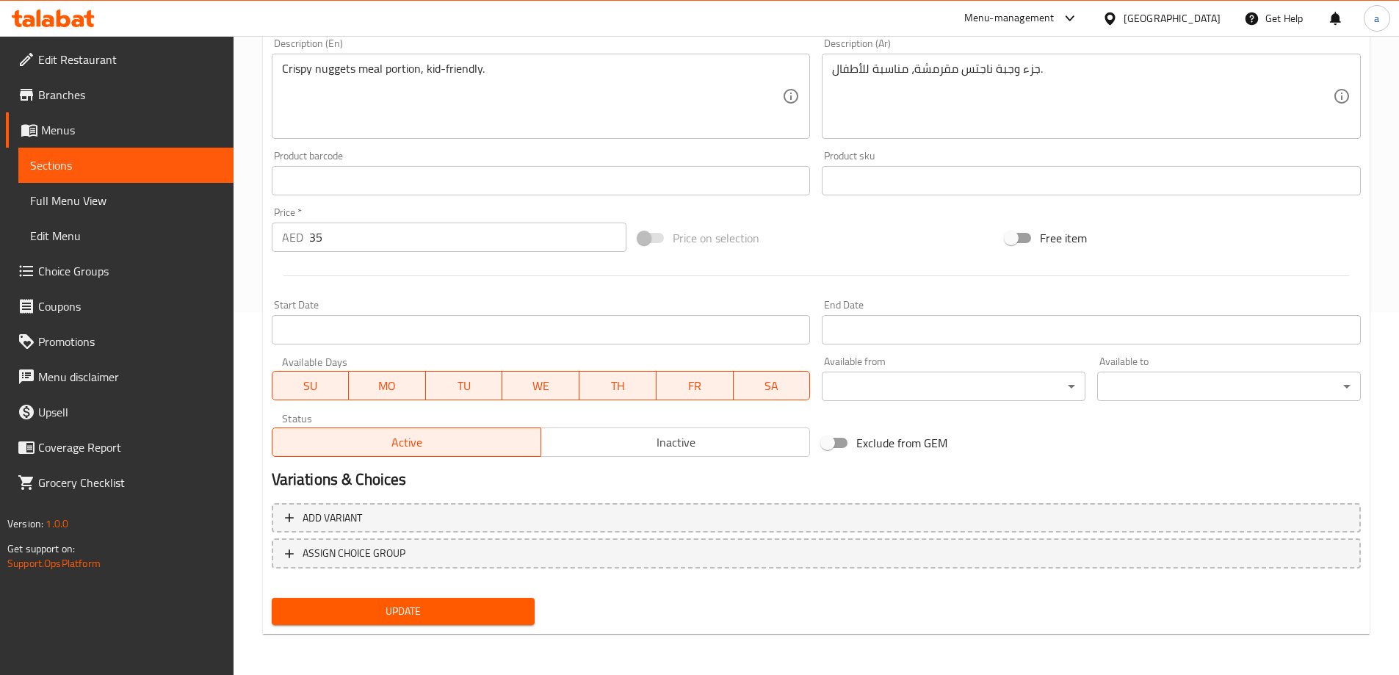
type input "وجبة أطفال ناجتس الدجاج"
click at [512, 612] on span "Update" at bounding box center [403, 611] width 240 height 18
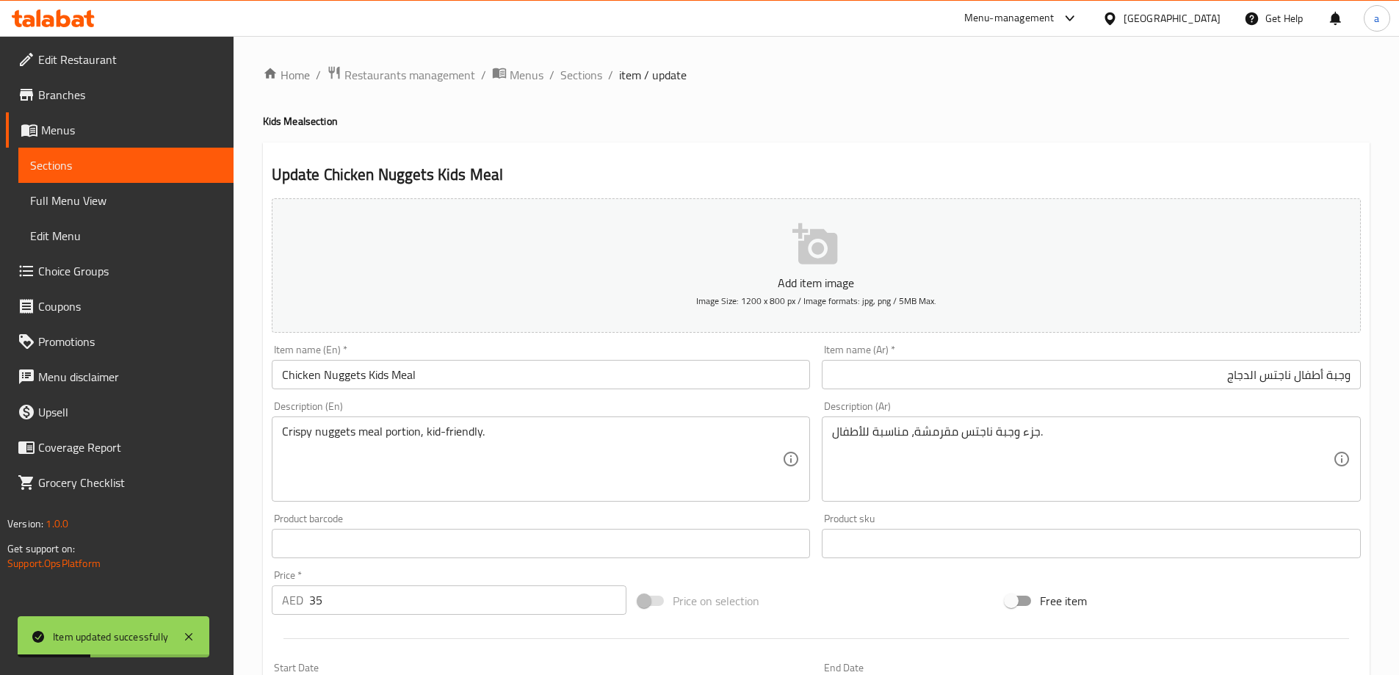
click at [65, 189] on link "Full Menu View" at bounding box center [125, 200] width 215 height 35
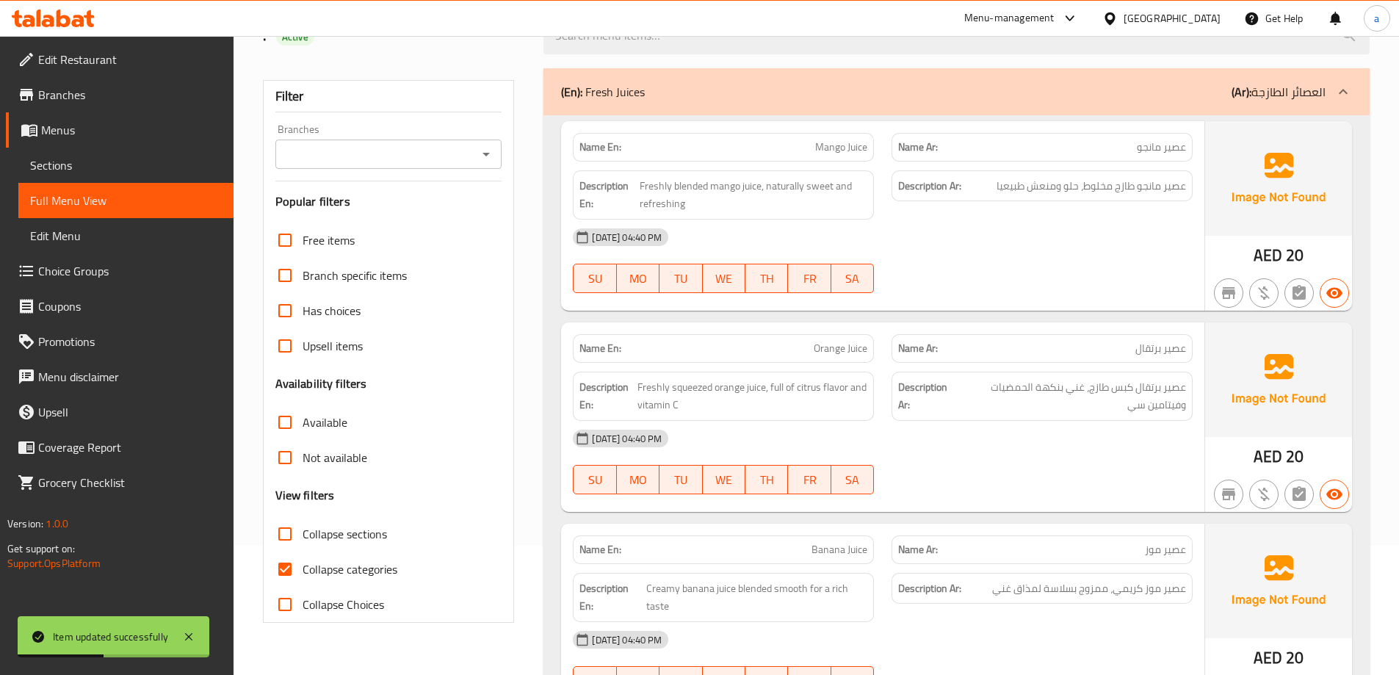
scroll to position [294, 0]
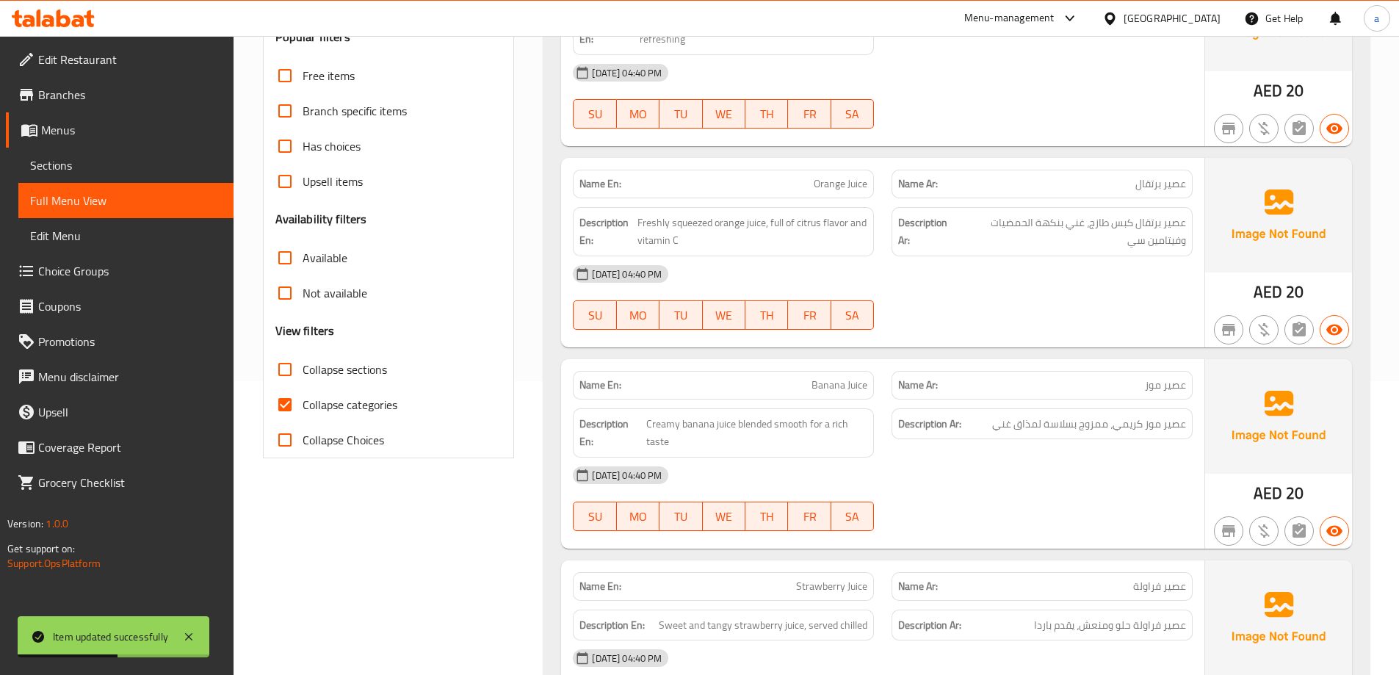
click at [287, 402] on input "Collapse categories" at bounding box center [284, 404] width 35 height 35
checkbox input "false"
click at [278, 371] on input "Collapse sections" at bounding box center [284, 369] width 35 height 35
checkbox input "true"
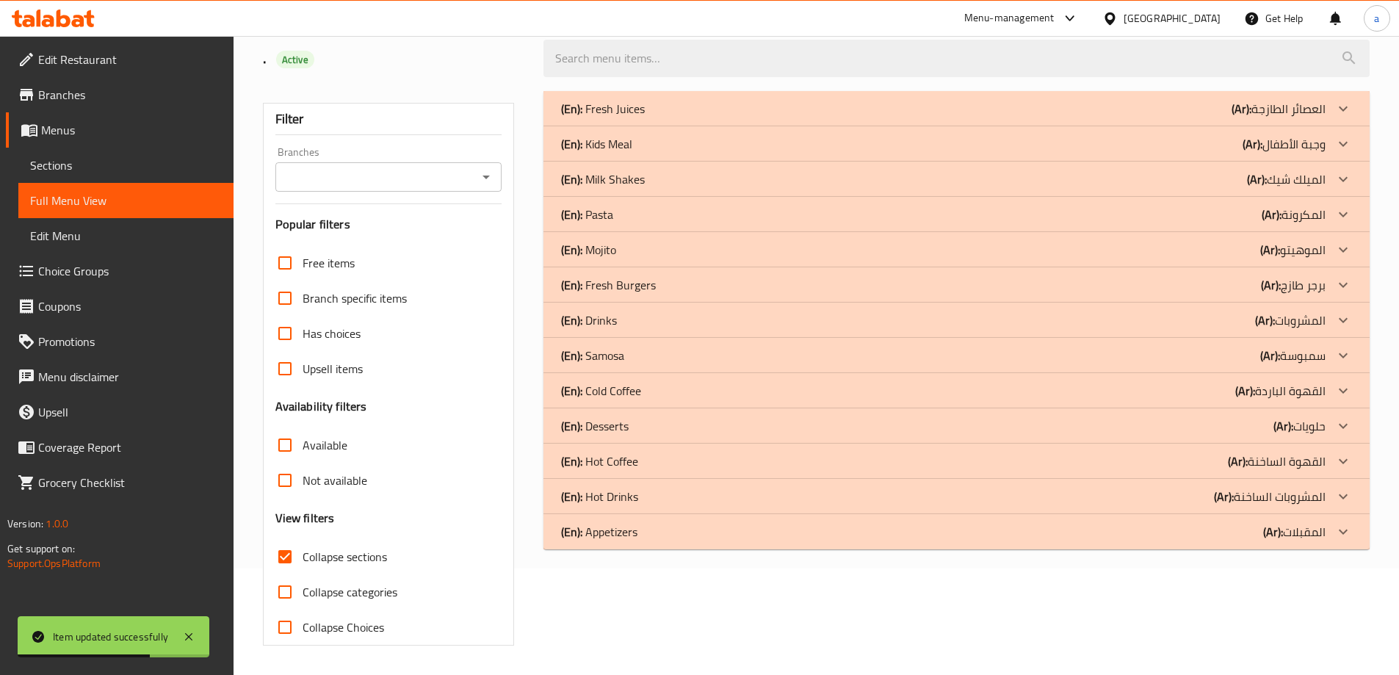
scroll to position [106, 0]
click at [563, 120] on b "(En):" at bounding box center [571, 109] width 21 height 22
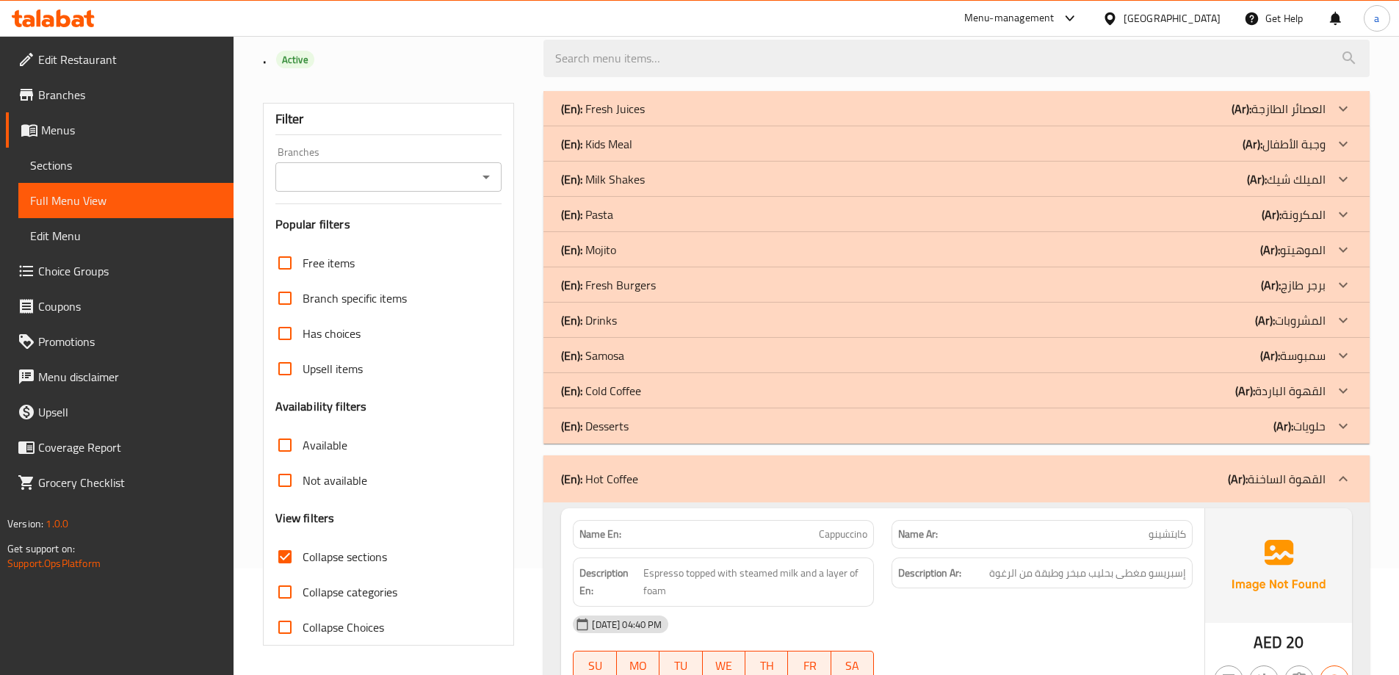
click at [563, 474] on b "(En):" at bounding box center [571, 479] width 21 height 22
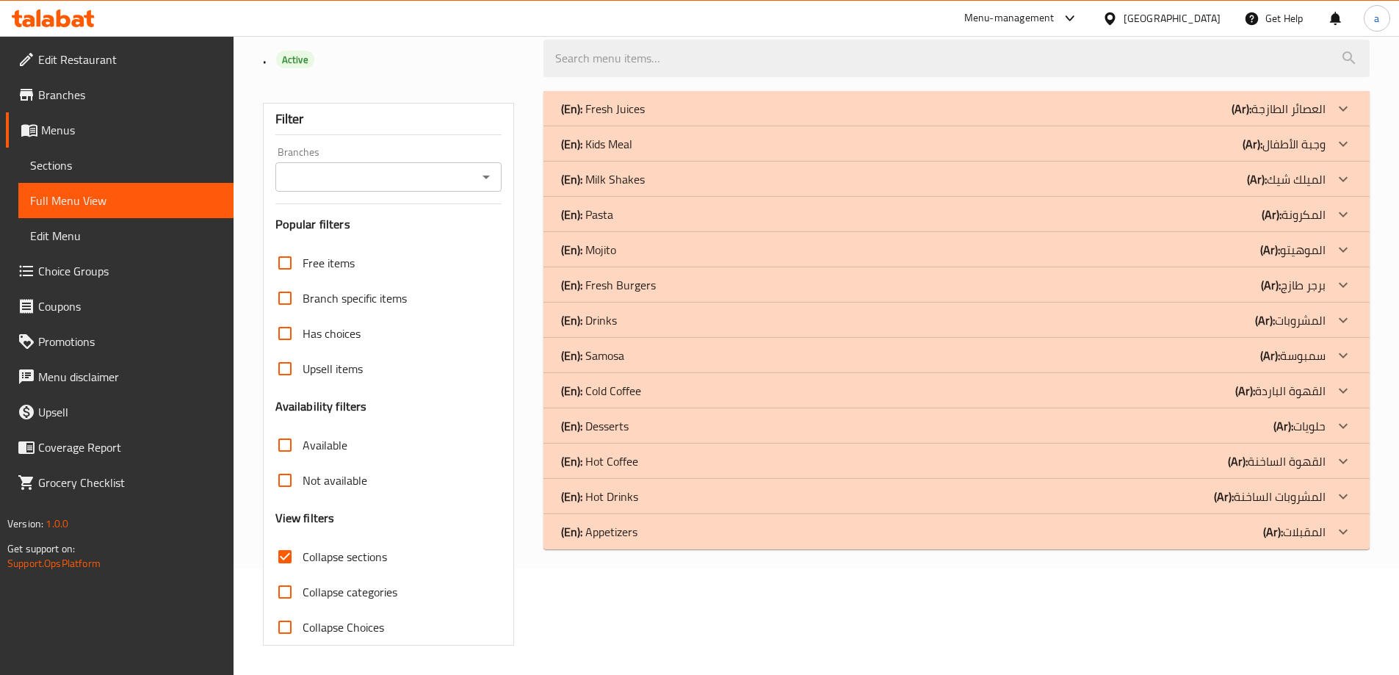
click at [562, 120] on b "(En):" at bounding box center [571, 109] width 21 height 22
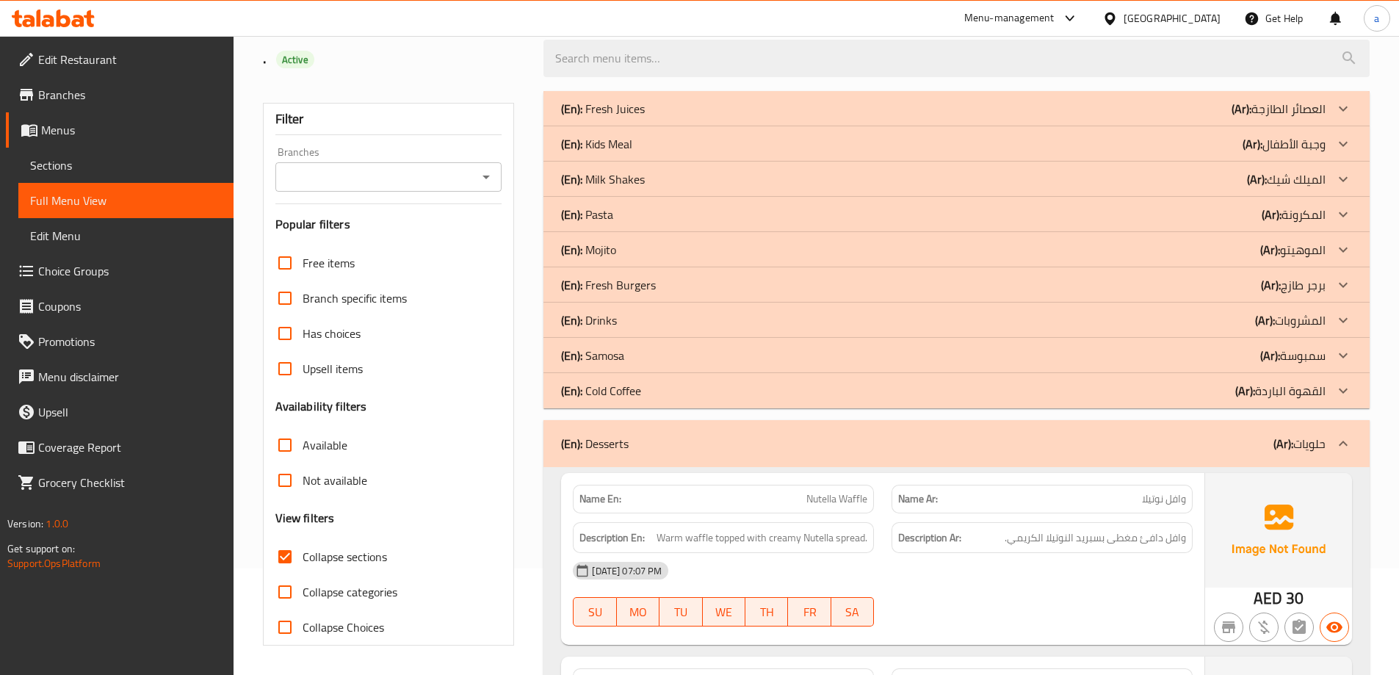
drag, startPoint x: 566, startPoint y: 354, endPoint x: 568, endPoint y: 330, distance: 24.3
click at [565, 120] on b "(En):" at bounding box center [571, 109] width 21 height 22
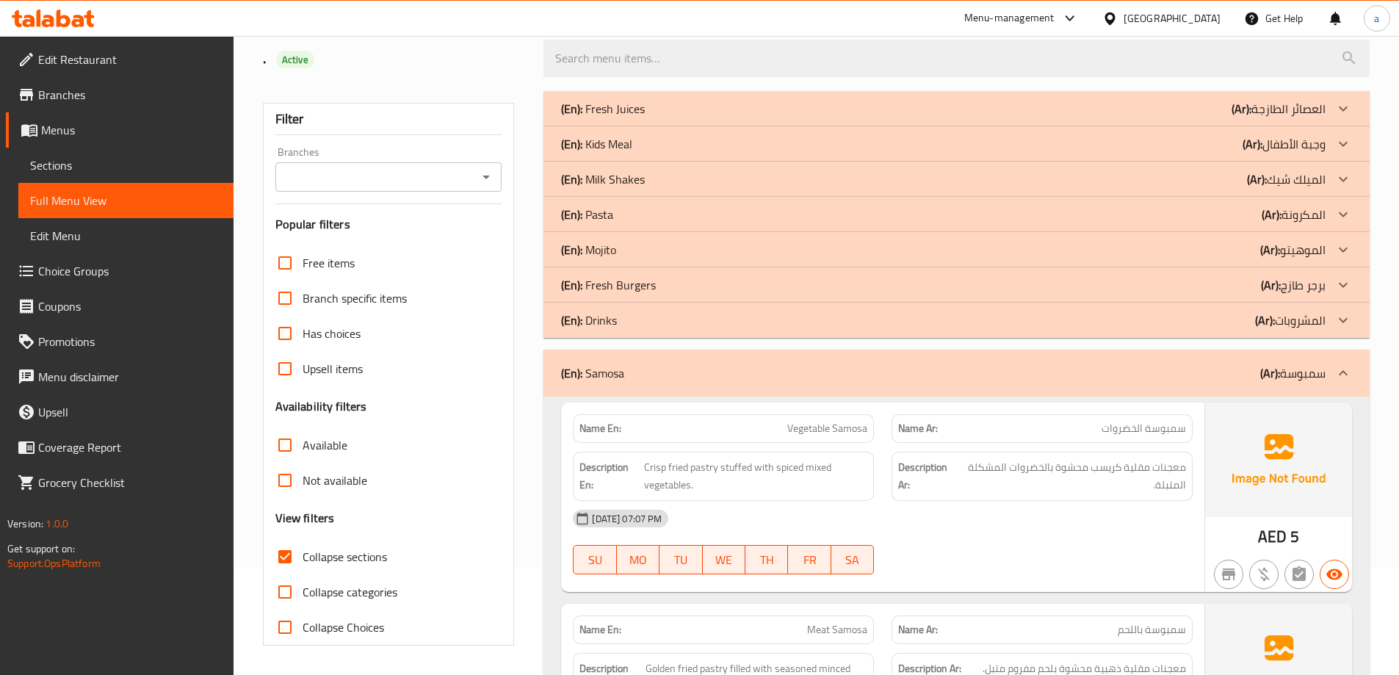
click at [572, 120] on b "(En):" at bounding box center [571, 109] width 21 height 22
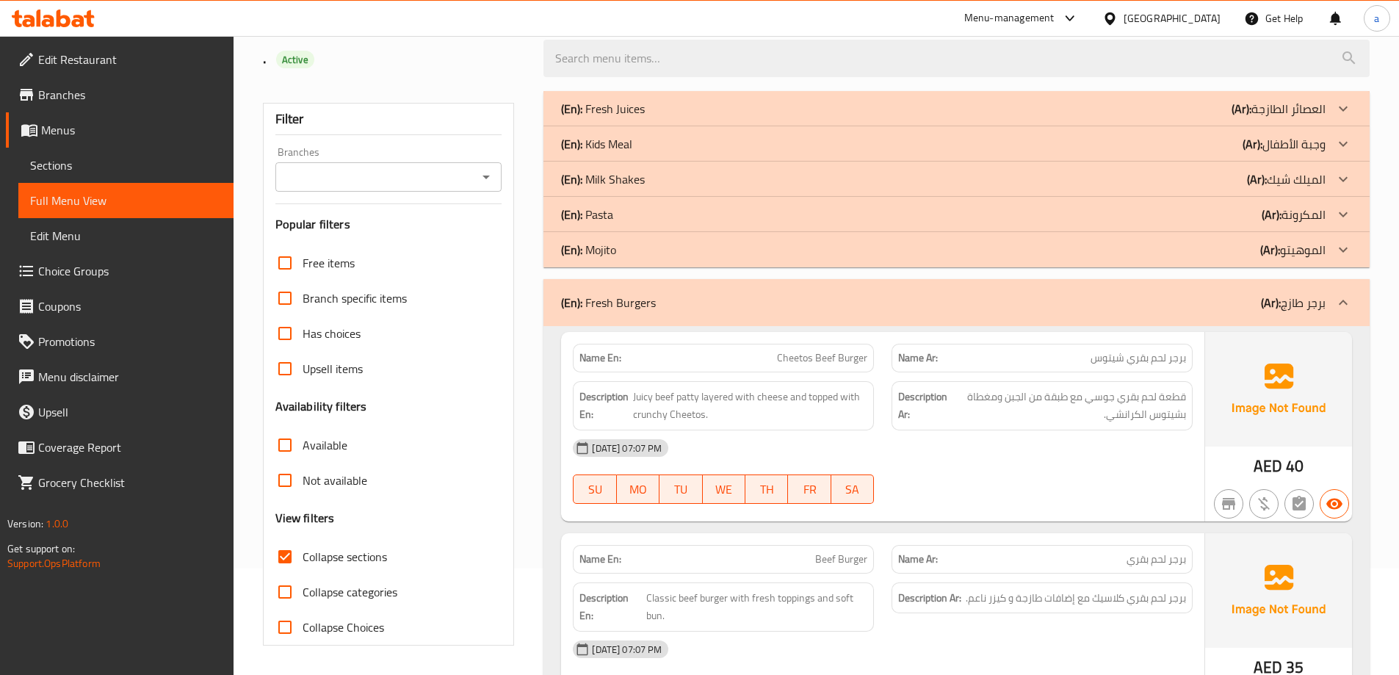
click at [571, 120] on b "(En):" at bounding box center [571, 109] width 21 height 22
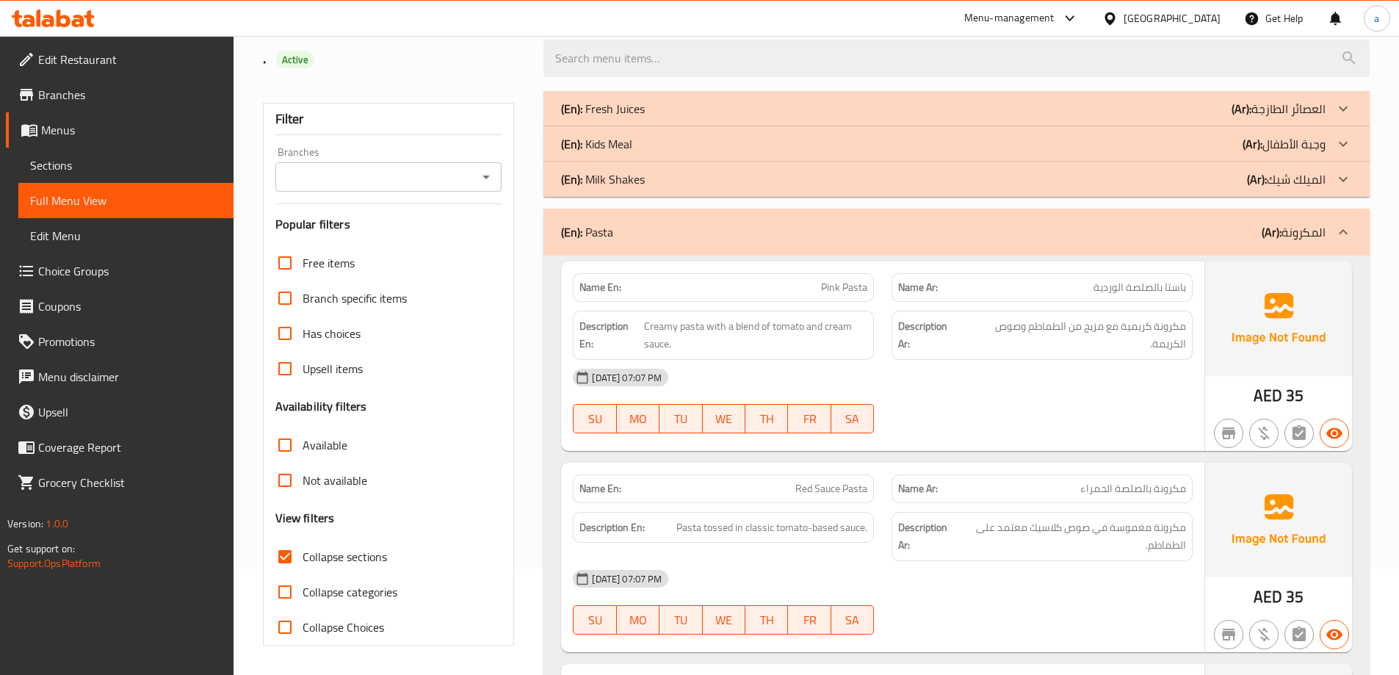
click at [573, 120] on b "(En):" at bounding box center [571, 109] width 21 height 22
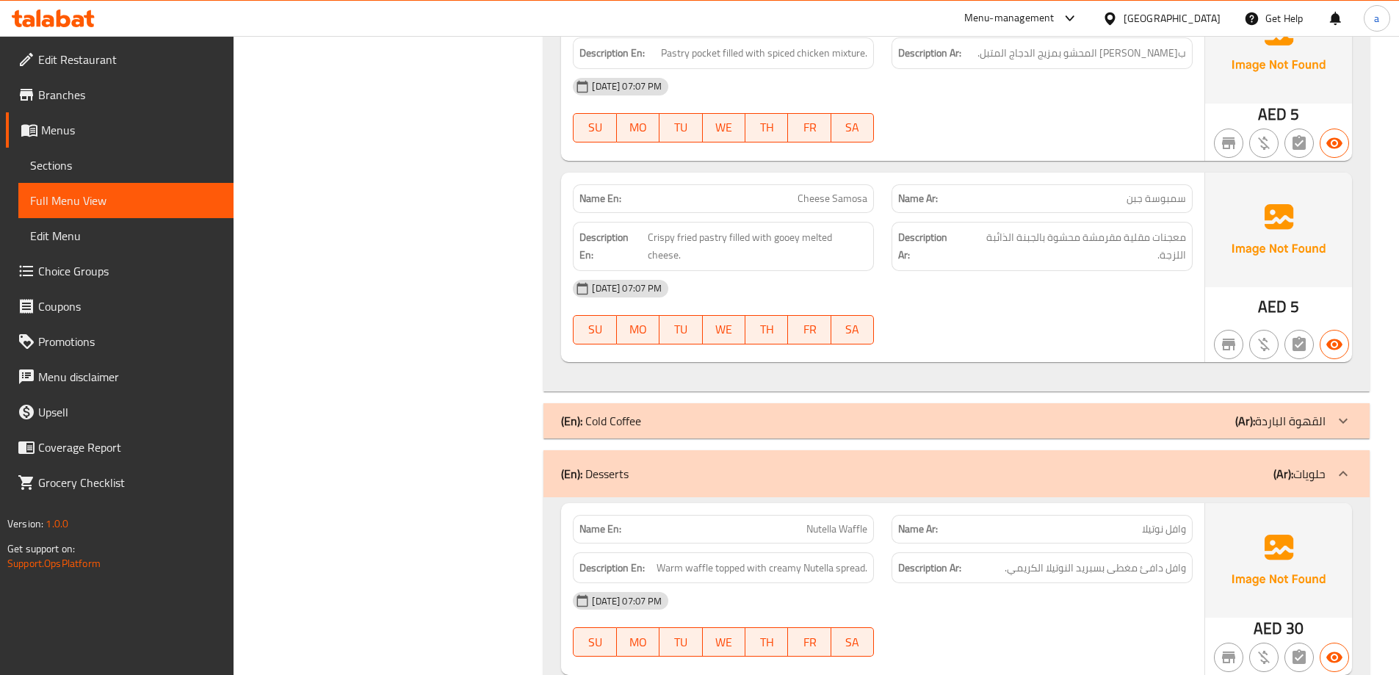
scroll to position [3160, 0]
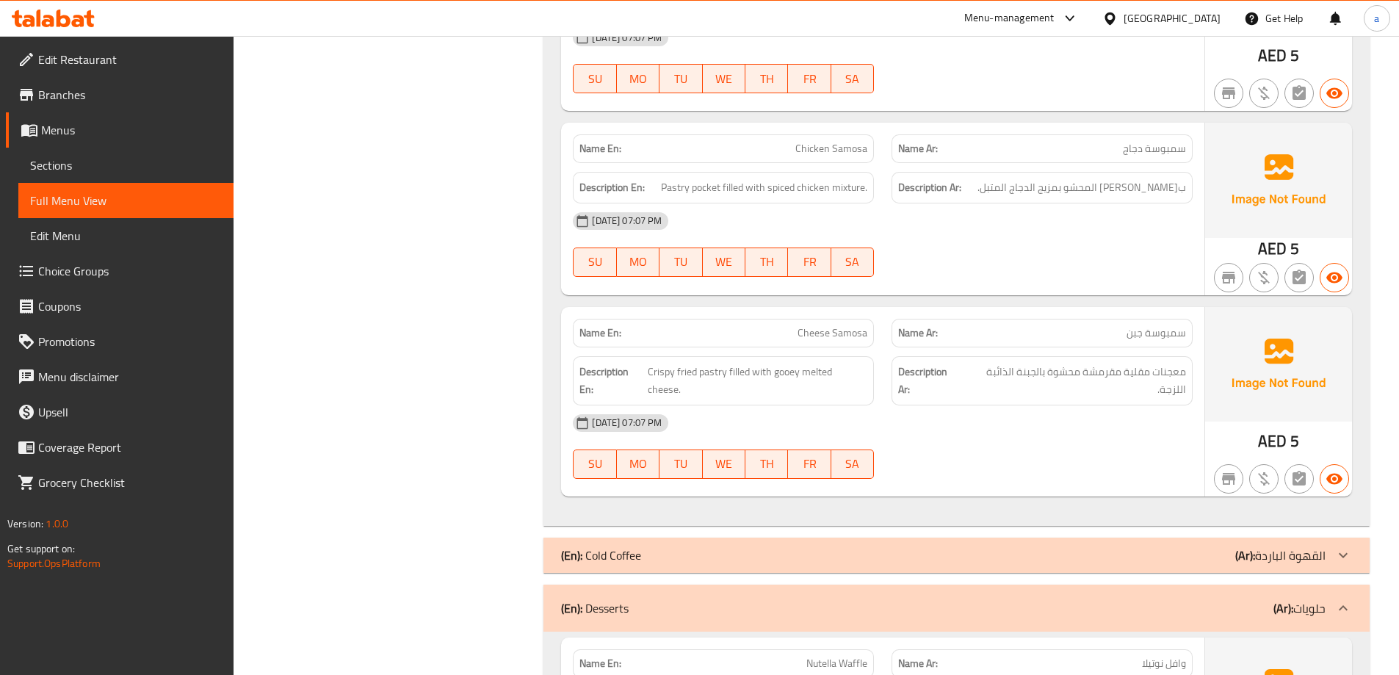
click at [91, 15] on icon at bounding box center [89, 18] width 10 height 17
